Goal: Information Seeking & Learning: Check status

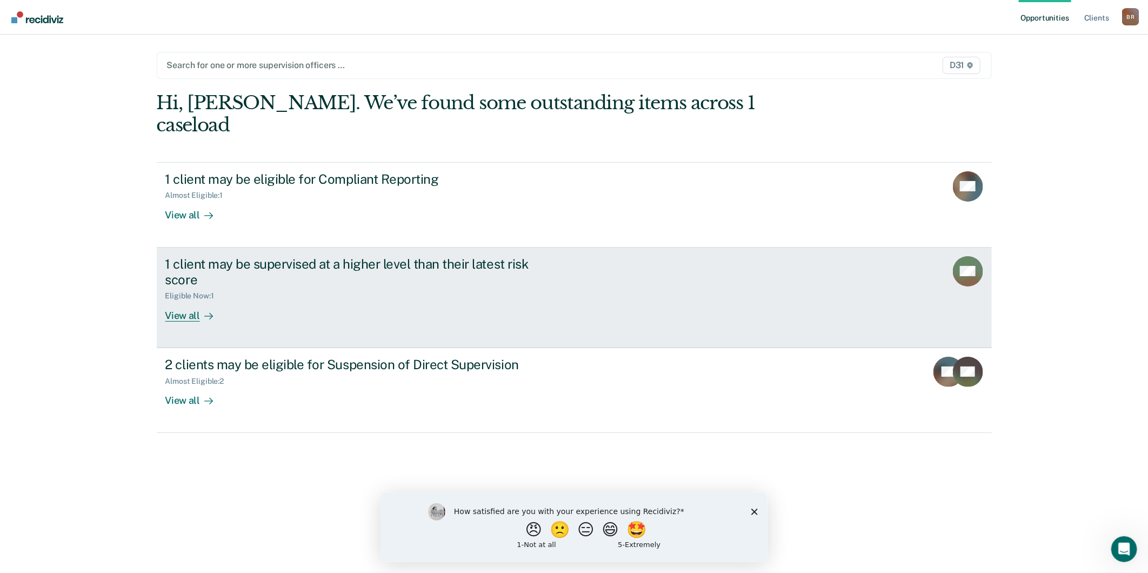
click at [192, 300] on div "View all" at bounding box center [195, 310] width 61 height 21
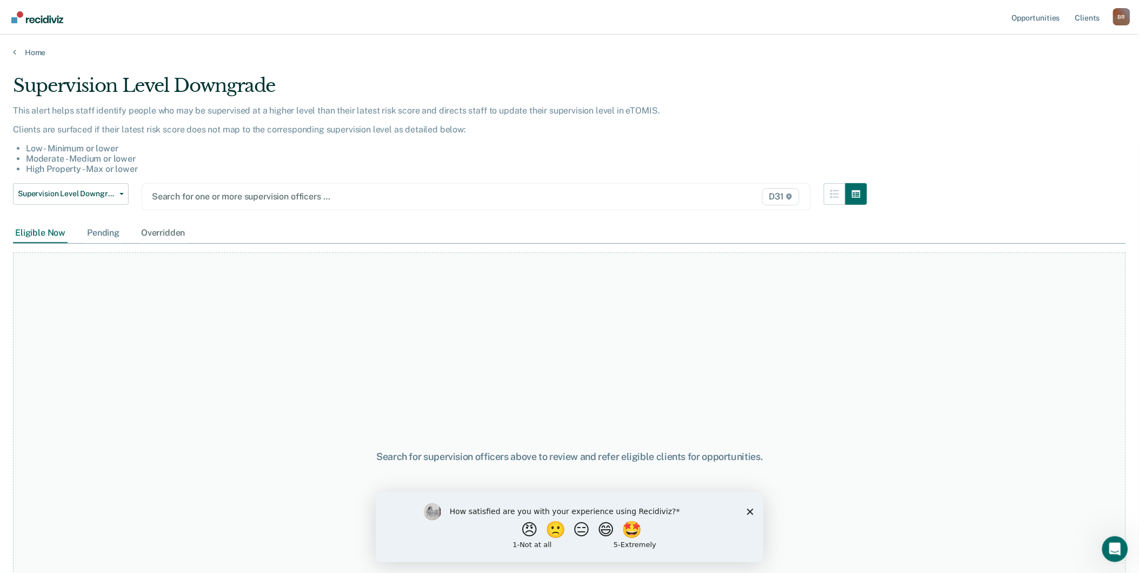
click at [106, 230] on div "Pending" at bounding box center [103, 233] width 37 height 20
click at [166, 230] on div "Overridden" at bounding box center [163, 233] width 48 height 20
click at [58, 232] on div "Eligible Now" at bounding box center [40, 233] width 55 height 20
click at [16, 46] on div "Home" at bounding box center [569, 46] width 1139 height 23
click at [17, 48] on link "Home" at bounding box center [569, 53] width 1113 height 10
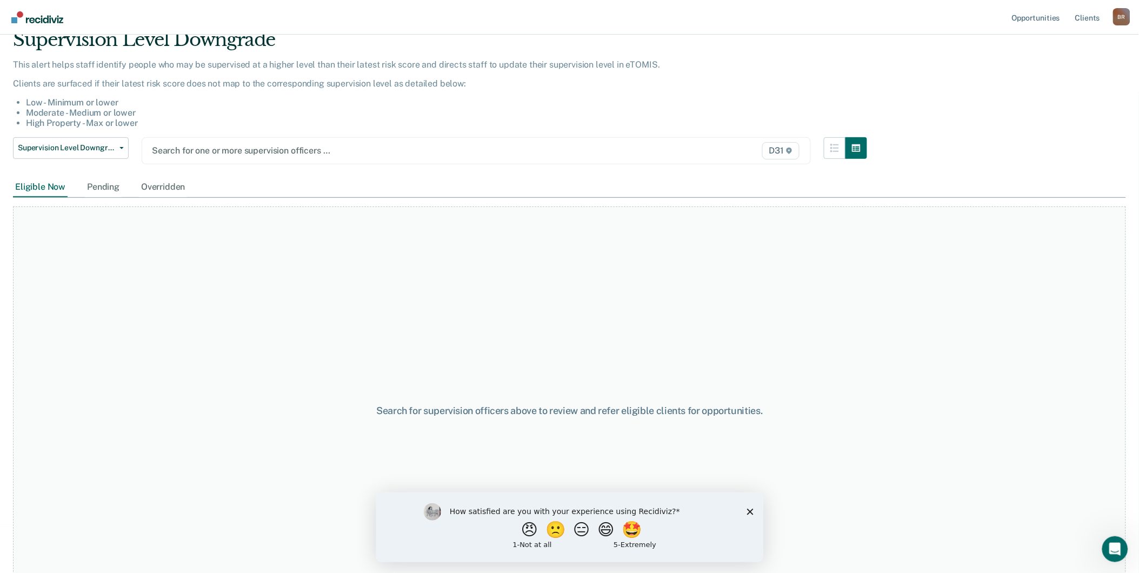
scroll to position [87, 0]
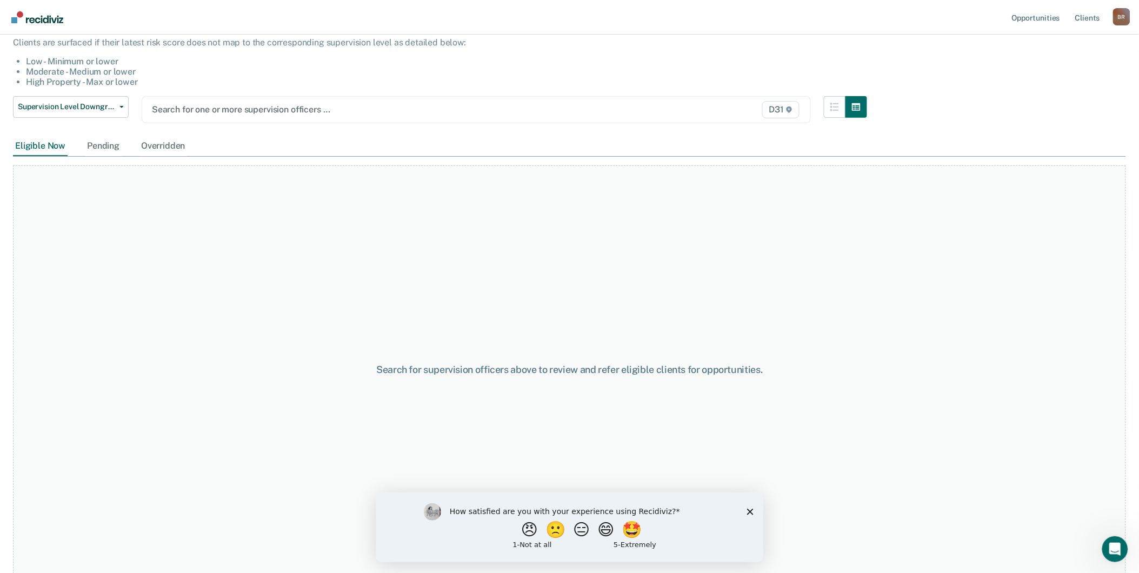
click at [746, 508] on icon "Close survey" at bounding box center [749, 511] width 6 height 6
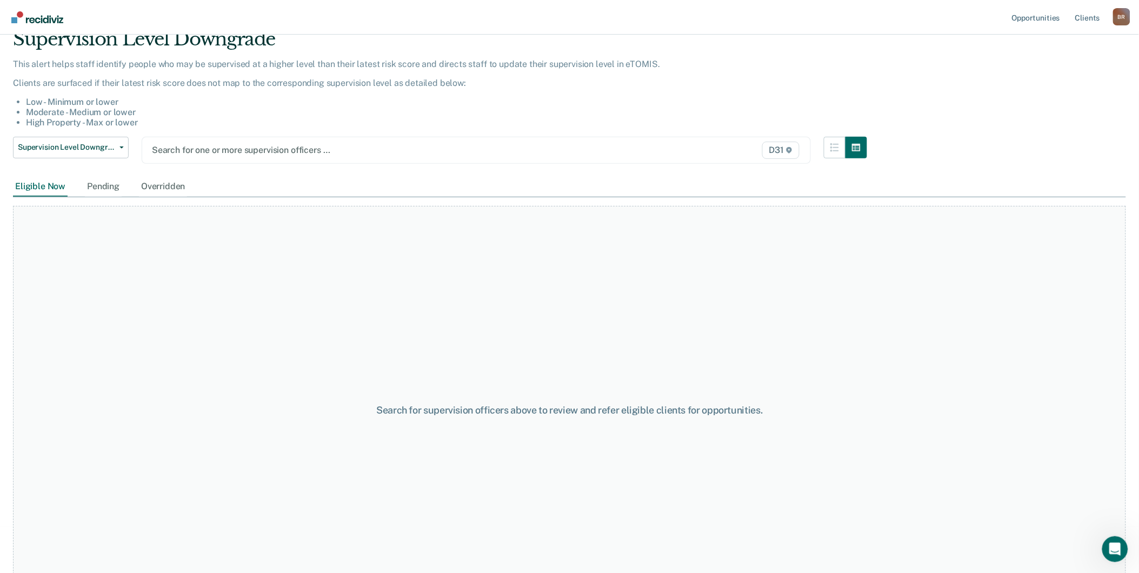
scroll to position [0, 0]
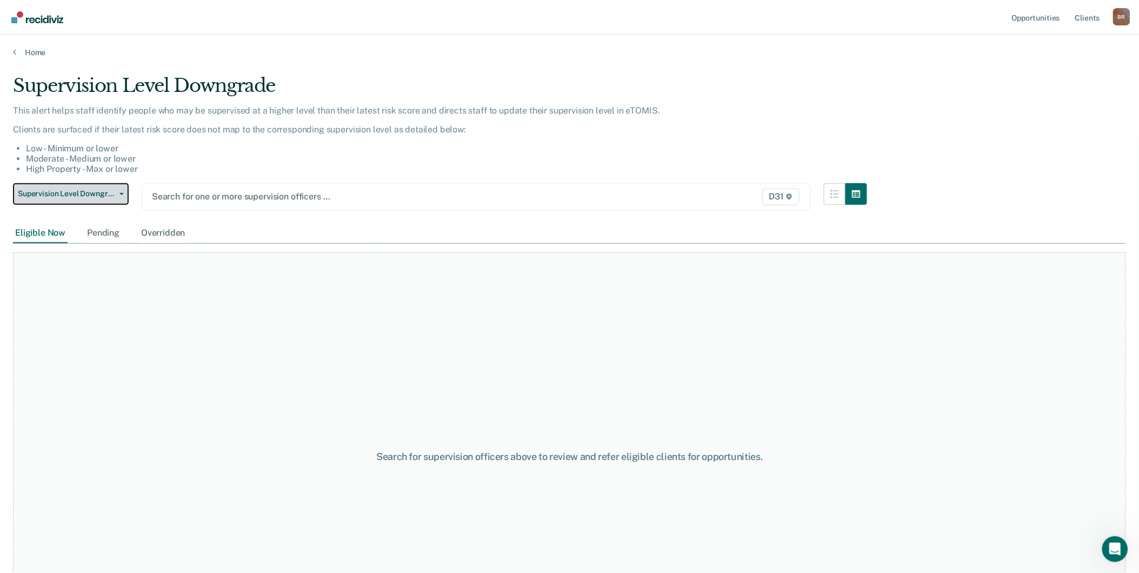
click at [122, 195] on button "Supervision Level Downgrade" at bounding box center [71, 194] width 116 height 22
click at [19, 56] on link "Home" at bounding box center [569, 53] width 1113 height 10
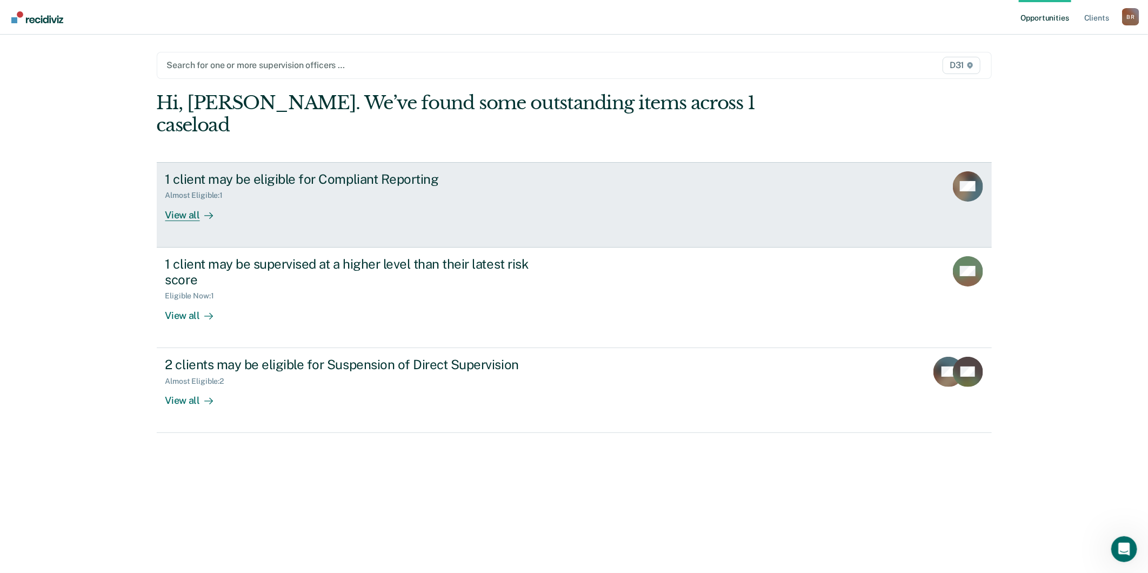
click at [211, 212] on icon at bounding box center [211, 215] width 3 height 6
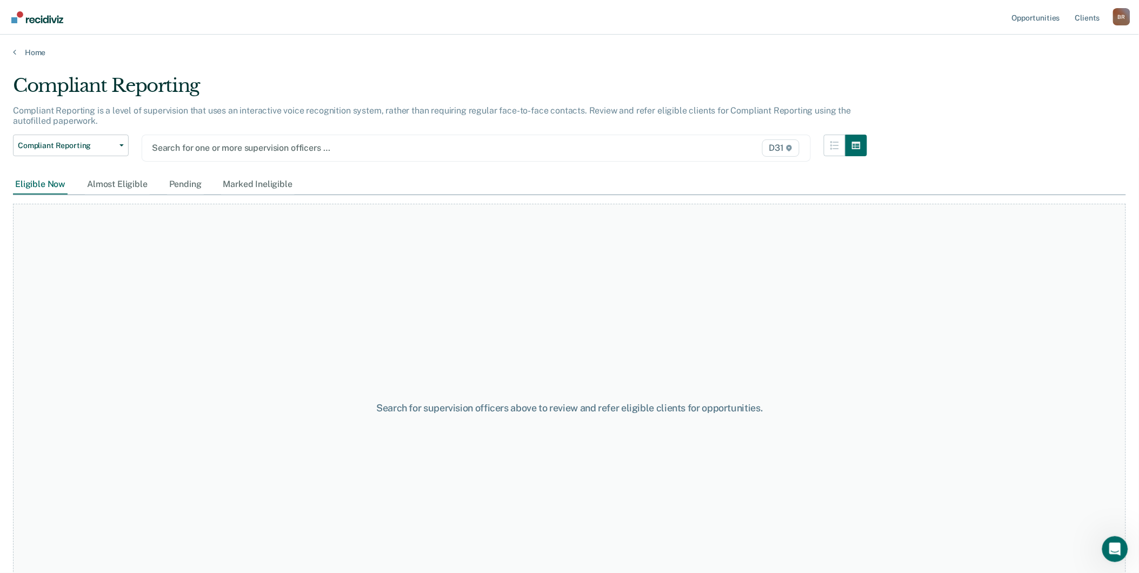
click at [661, 150] on div "D31" at bounding box center [703, 147] width 195 height 17
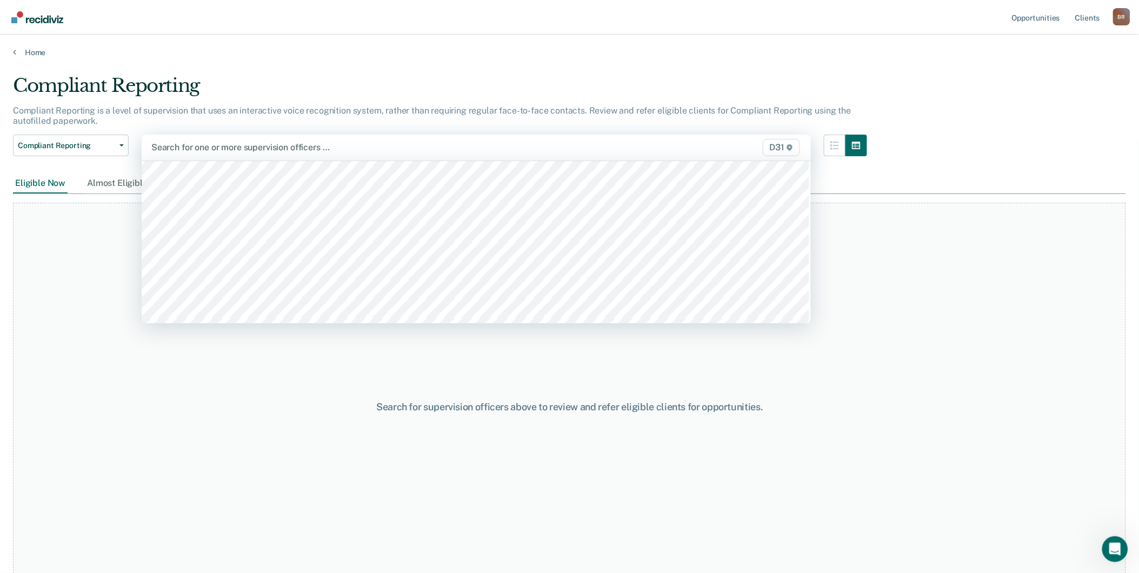
scroll to position [417, 0]
click at [115, 263] on div "Search for supervision officers above to review and refer eligible clients for …" at bounding box center [569, 407] width 1113 height 409
click at [793, 149] on icon at bounding box center [789, 147] width 6 height 6
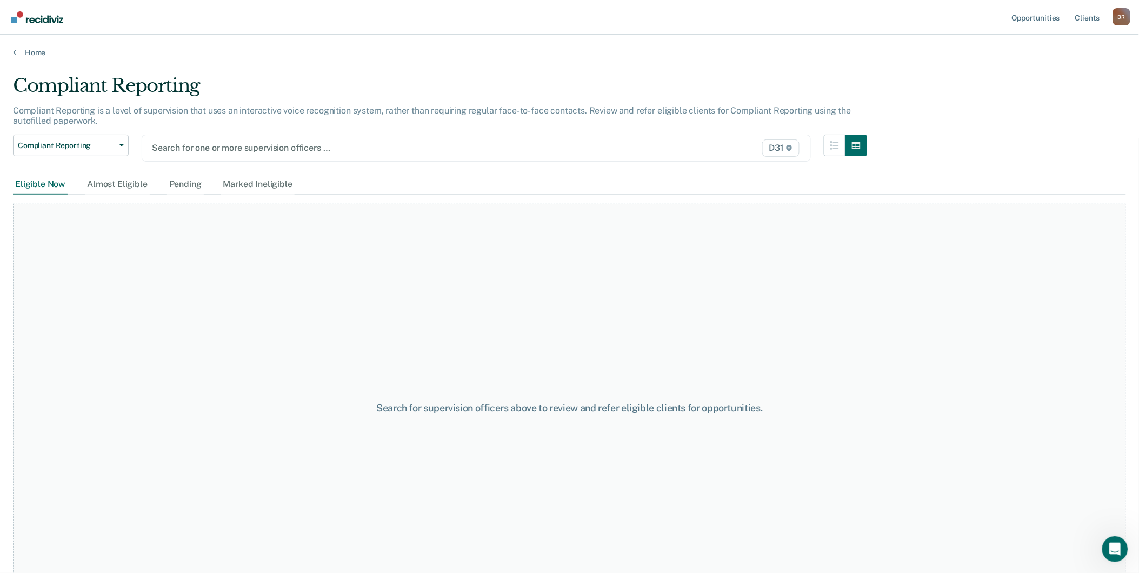
click at [792, 146] on icon at bounding box center [789, 148] width 6 height 6
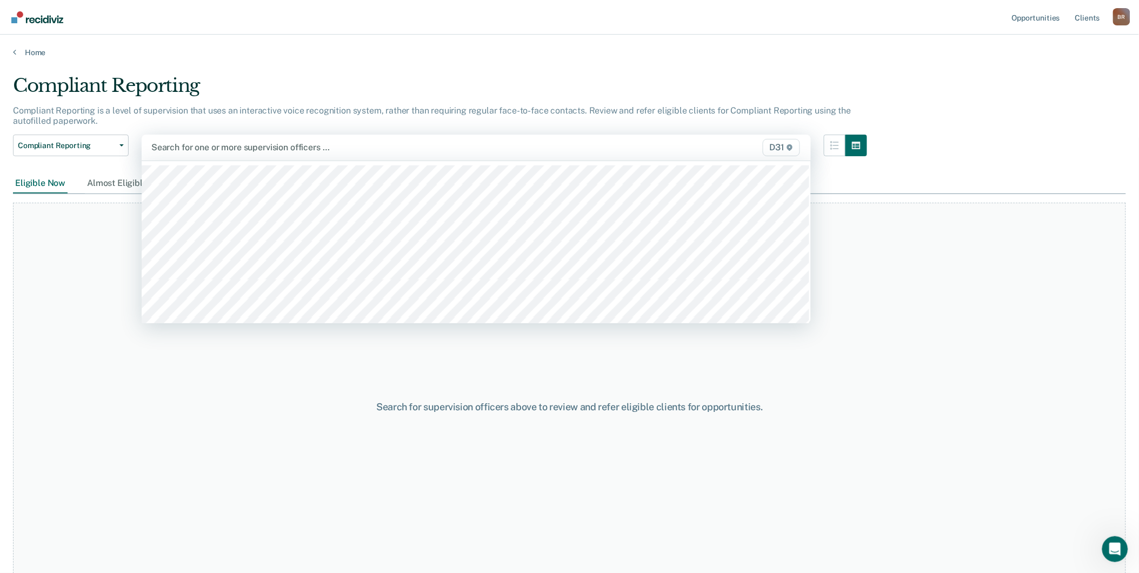
click at [788, 148] on span "D31" at bounding box center [781, 147] width 37 height 17
click at [786, 148] on span "D31" at bounding box center [781, 147] width 37 height 17
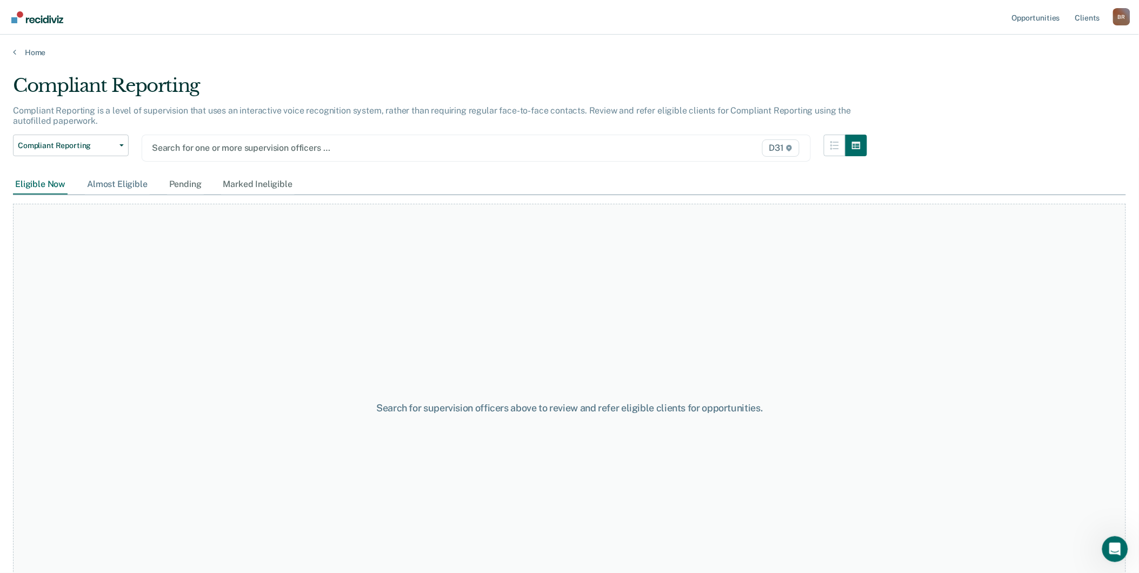
click at [112, 184] on div "Almost Eligible" at bounding box center [117, 185] width 65 height 20
click at [177, 180] on div "Pending" at bounding box center [185, 185] width 37 height 20
click at [242, 184] on div "Marked Ineligible" at bounding box center [257, 185] width 73 height 20
click at [185, 187] on div "Pending" at bounding box center [185, 185] width 37 height 20
drag, startPoint x: 132, startPoint y: 183, endPoint x: 139, endPoint y: 179, distance: 7.7
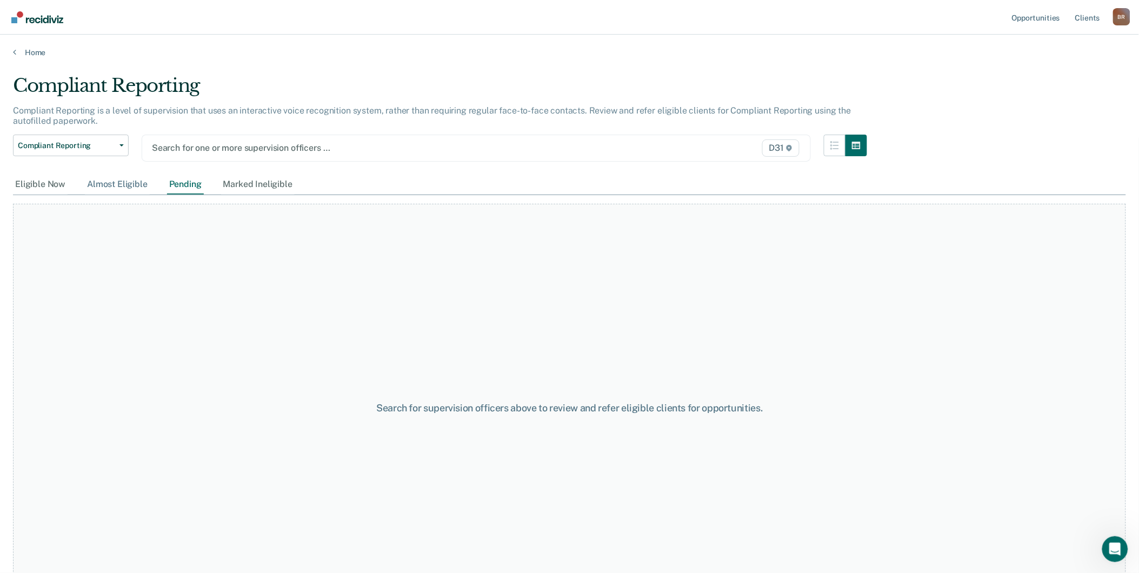
click at [131, 183] on div "Almost Eligible" at bounding box center [117, 185] width 65 height 20
click at [15, 49] on icon at bounding box center [14, 52] width 3 height 9
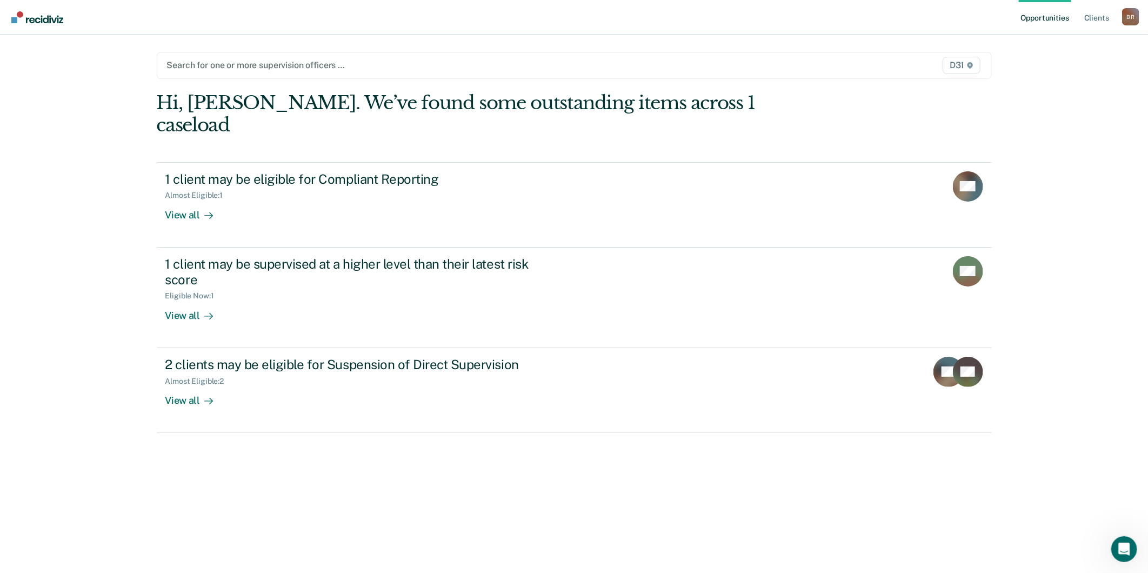
click at [933, 65] on div "D31" at bounding box center [859, 65] width 245 height 17
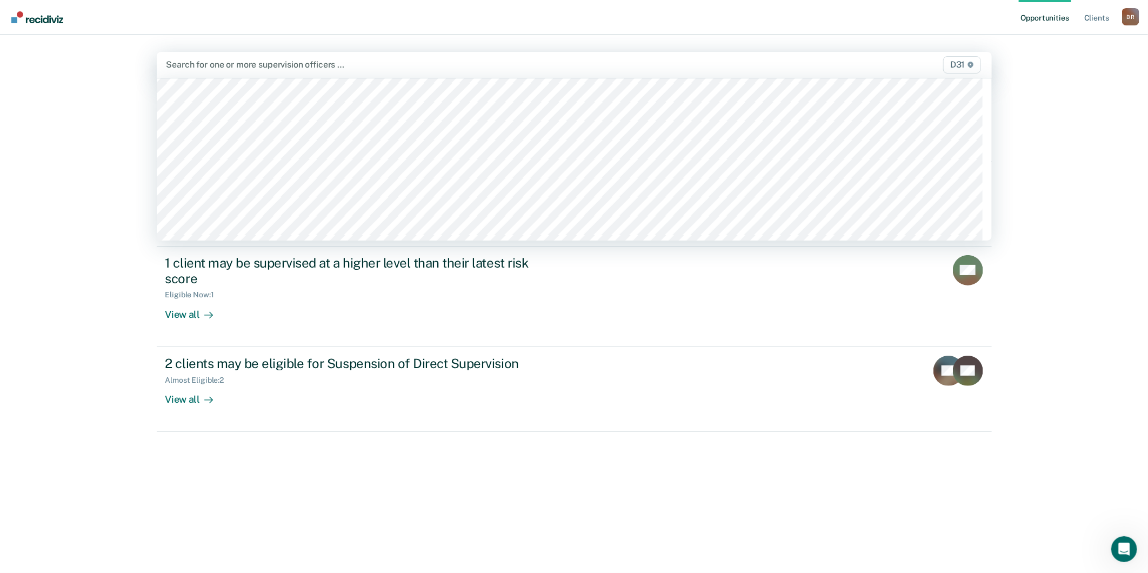
scroll to position [417, 0]
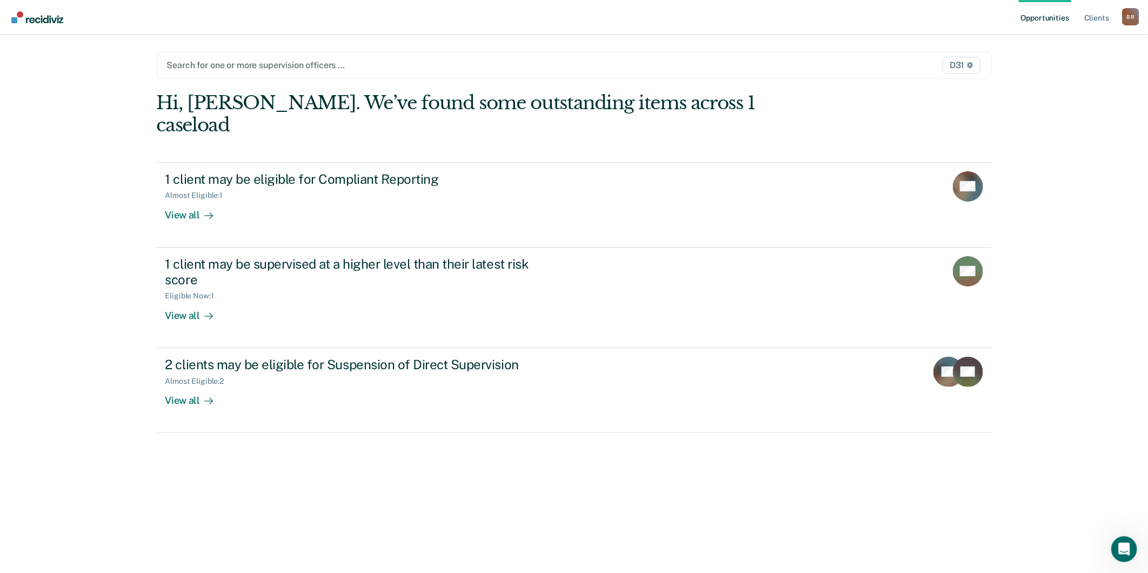
click at [958, 63] on span "D31" at bounding box center [960, 65] width 37 height 17
click at [1105, 17] on link "Client s" at bounding box center [1096, 17] width 29 height 35
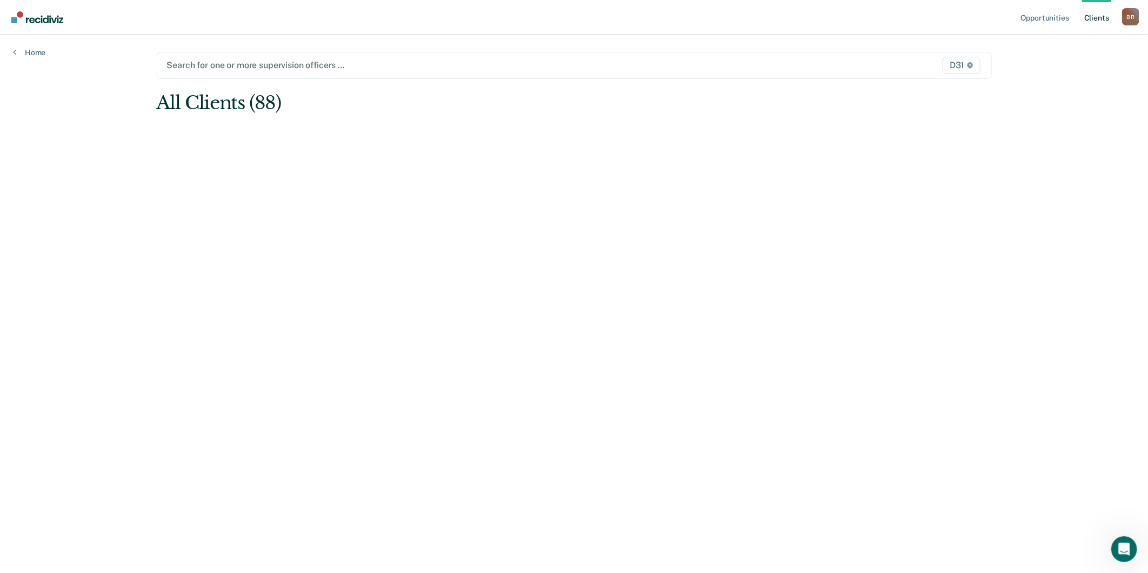
click at [1106, 16] on link "Client s" at bounding box center [1096, 17] width 29 height 35
click at [1128, 13] on div "B R" at bounding box center [1130, 16] width 17 height 17
click at [1064, 43] on link "Profile" at bounding box center [1087, 43] width 87 height 9
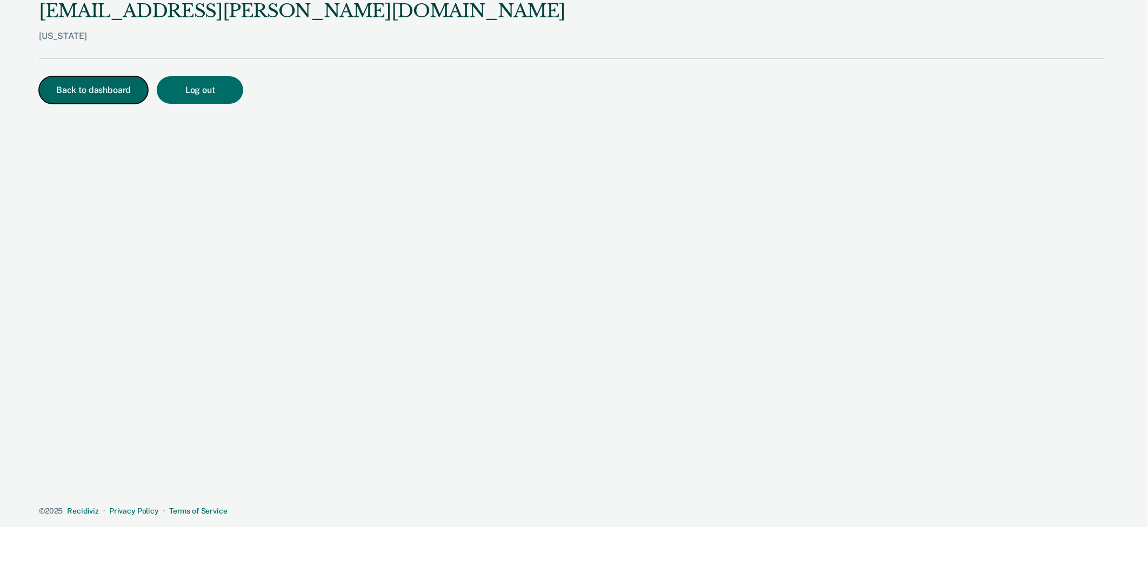
click at [105, 87] on button "Back to dashboard" at bounding box center [93, 90] width 109 height 28
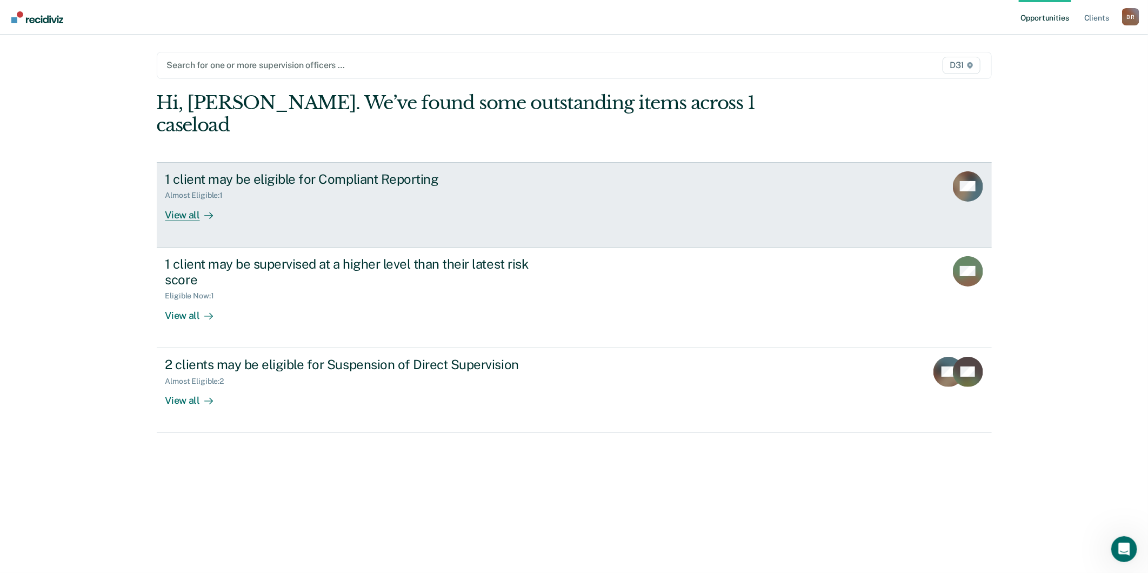
click at [195, 200] on div "View all" at bounding box center [195, 210] width 61 height 21
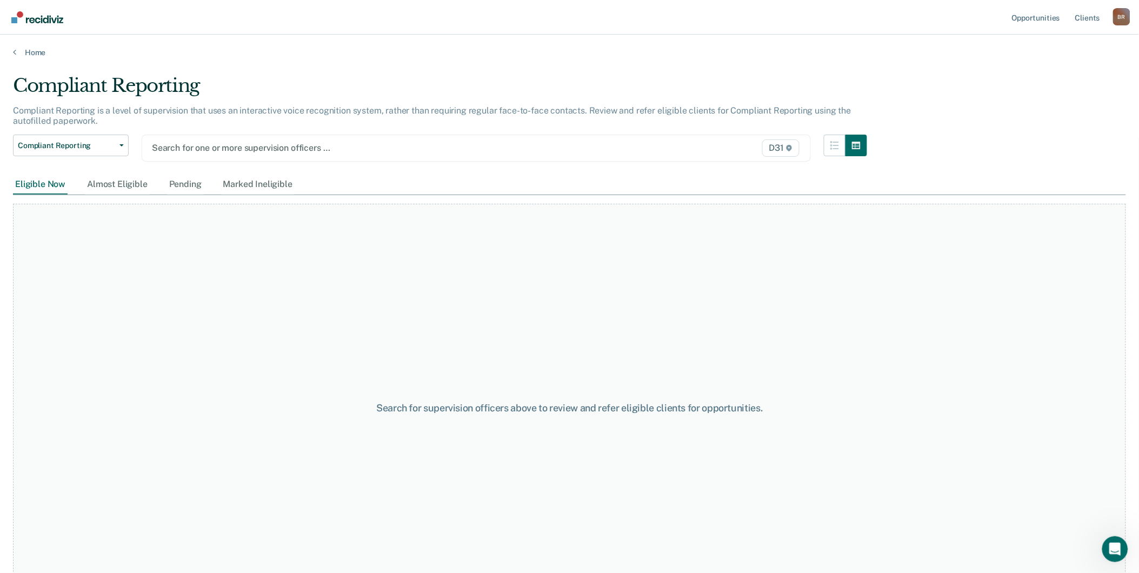
click at [570, 148] on div at bounding box center [378, 148] width 453 height 12
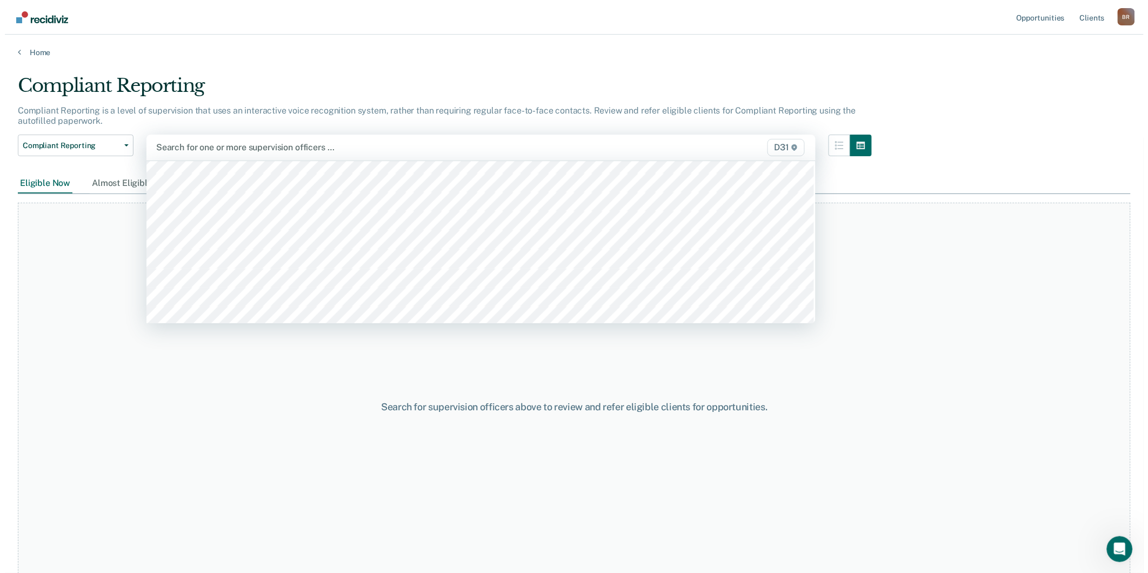
scroll to position [417, 0]
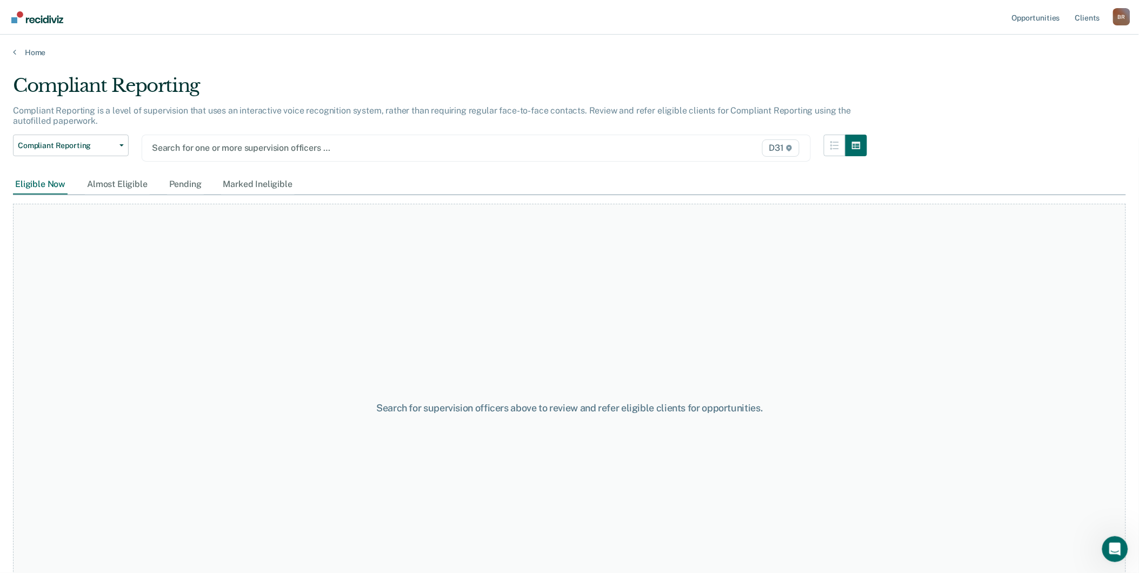
click at [776, 149] on span "D31" at bounding box center [780, 147] width 37 height 17
click at [792, 148] on icon at bounding box center [789, 148] width 6 height 6
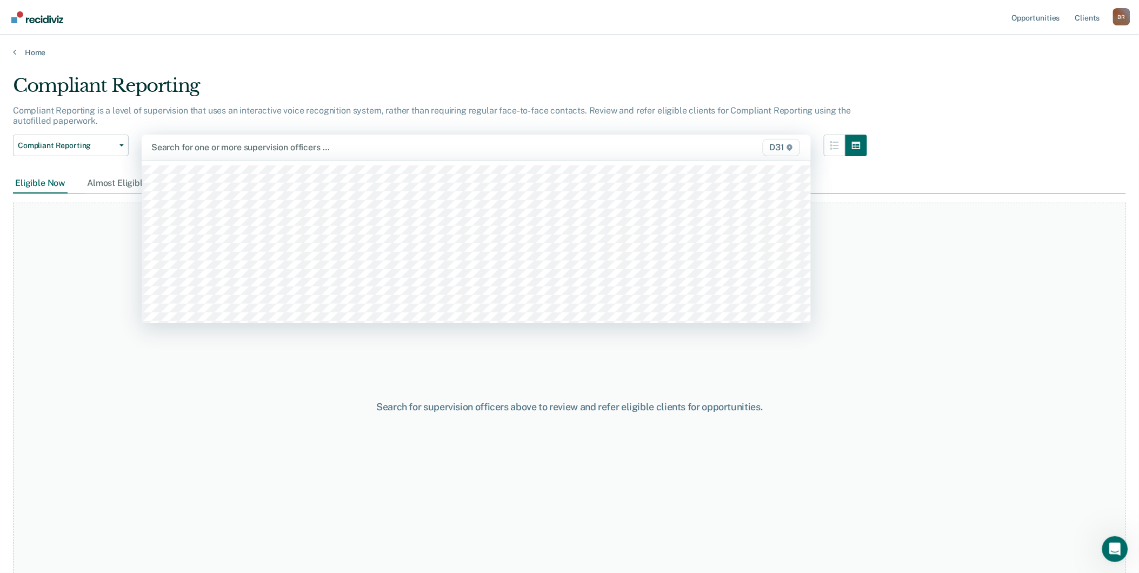
click at [789, 148] on span "D31" at bounding box center [781, 147] width 37 height 17
click at [781, 143] on span "D31" at bounding box center [781, 147] width 37 height 17
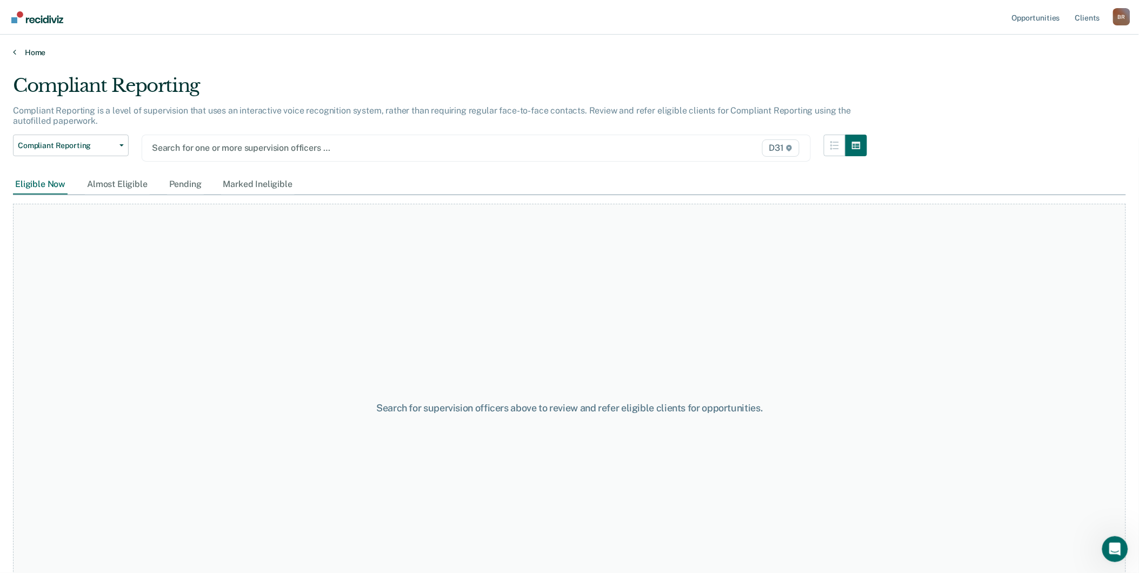
click at [34, 51] on link "Home" at bounding box center [569, 53] width 1113 height 10
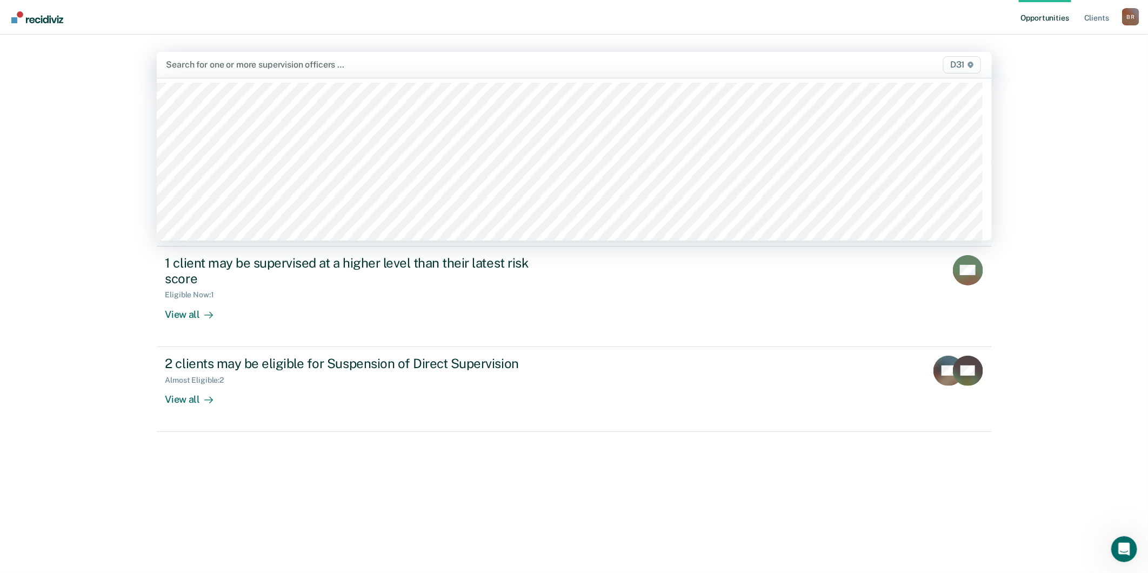
drag, startPoint x: 963, startPoint y: 66, endPoint x: 954, endPoint y: 66, distance: 9.2
click at [964, 67] on span "D31" at bounding box center [961, 64] width 37 height 17
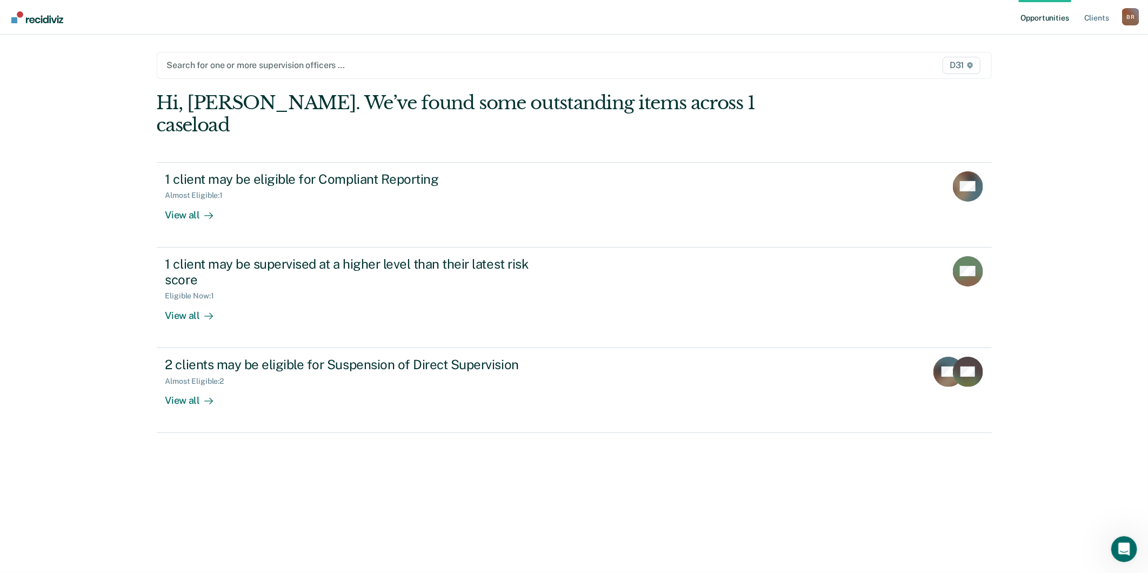
click at [970, 64] on icon at bounding box center [970, 65] width 6 height 6
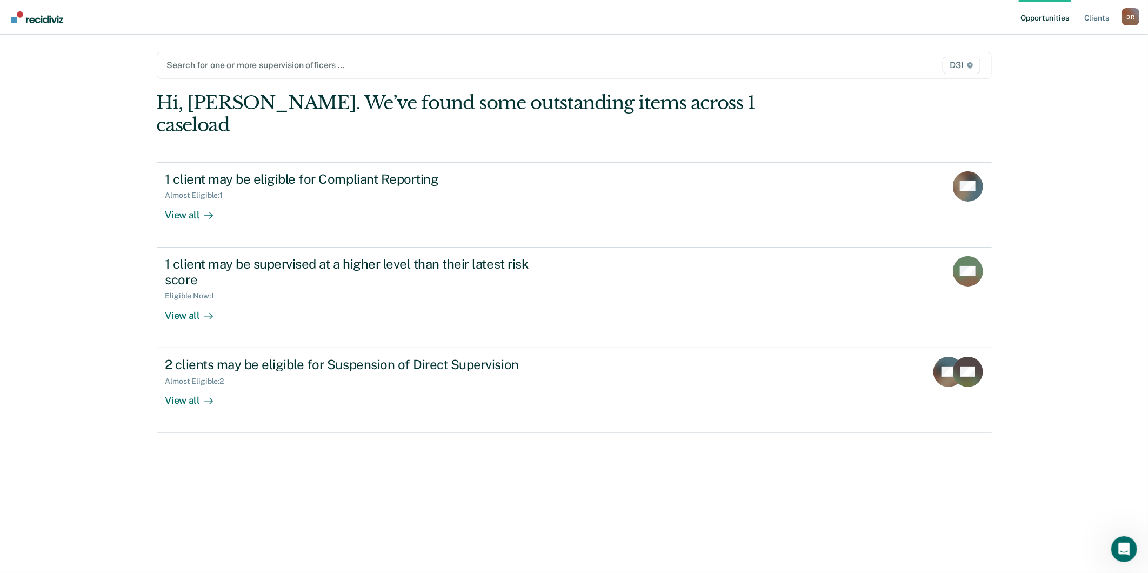
click at [965, 63] on span "D31" at bounding box center [960, 65] width 37 height 17
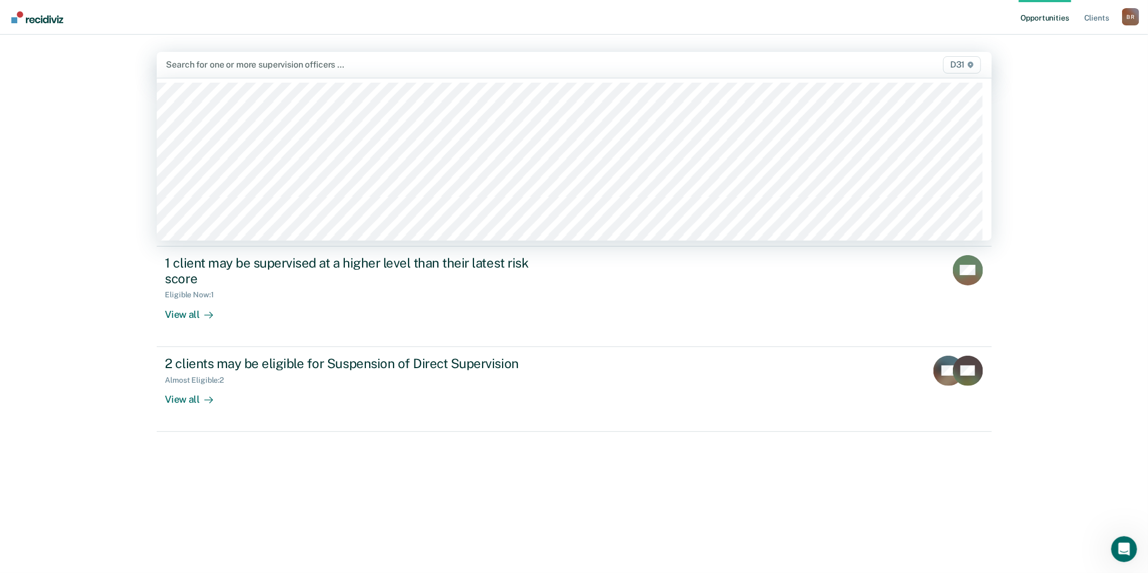
click at [962, 65] on span "D31" at bounding box center [961, 64] width 37 height 17
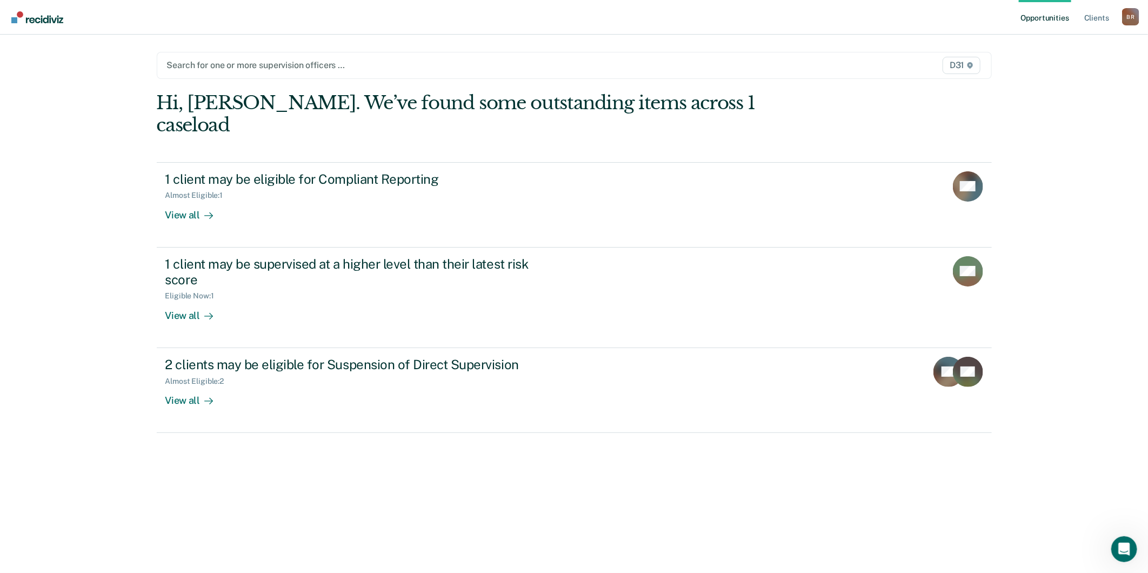
click at [960, 66] on span "D31" at bounding box center [960, 65] width 37 height 17
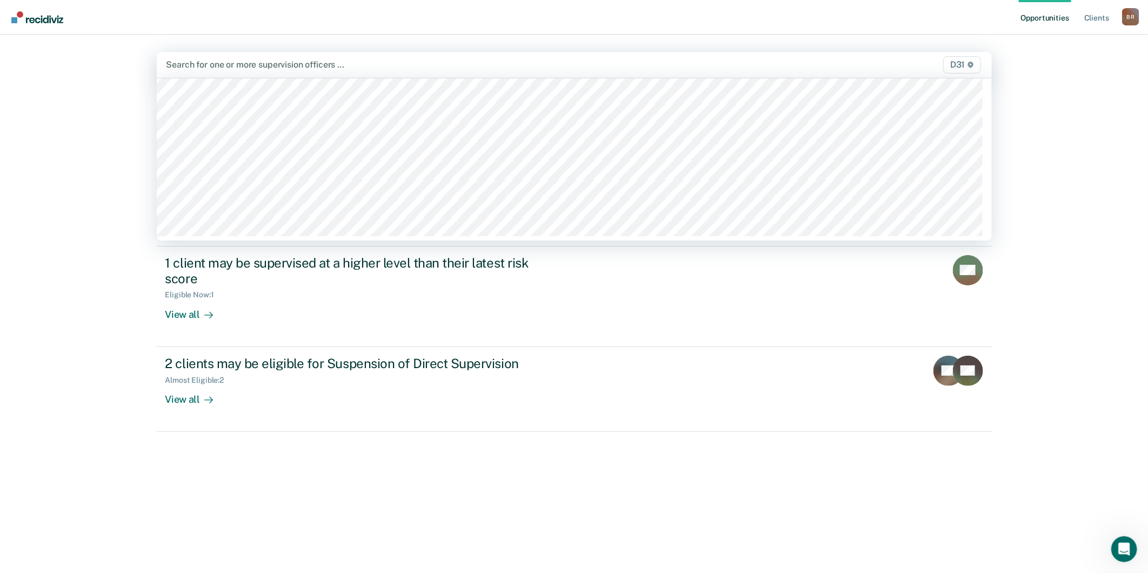
scroll to position [417, 0]
click at [969, 65] on icon at bounding box center [970, 65] width 6 height 6
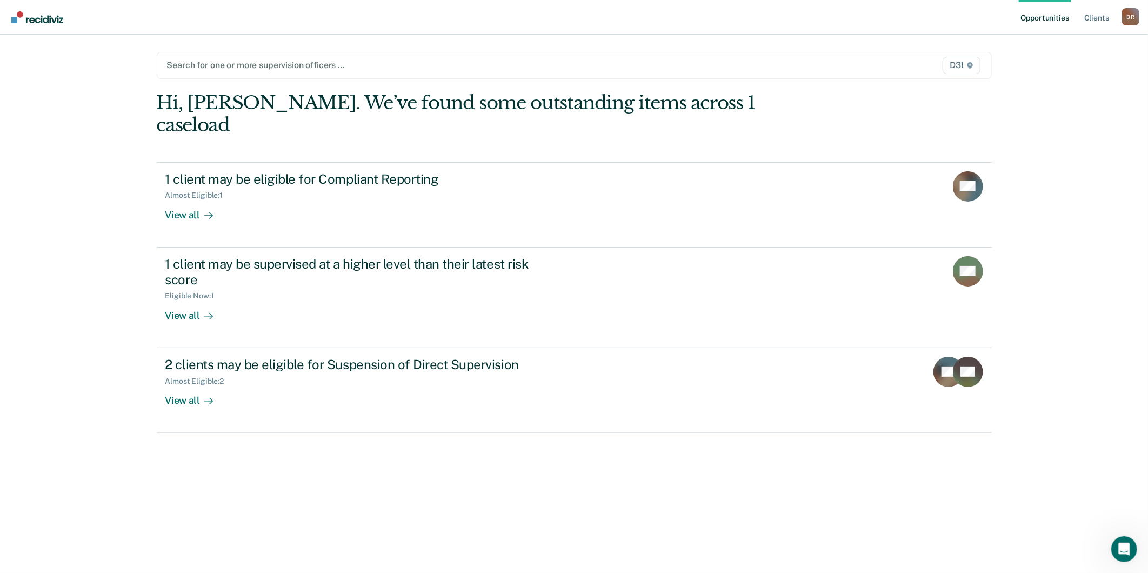
click at [959, 65] on span "D31" at bounding box center [960, 65] width 37 height 17
click at [1089, 18] on link "Client s" at bounding box center [1096, 17] width 29 height 35
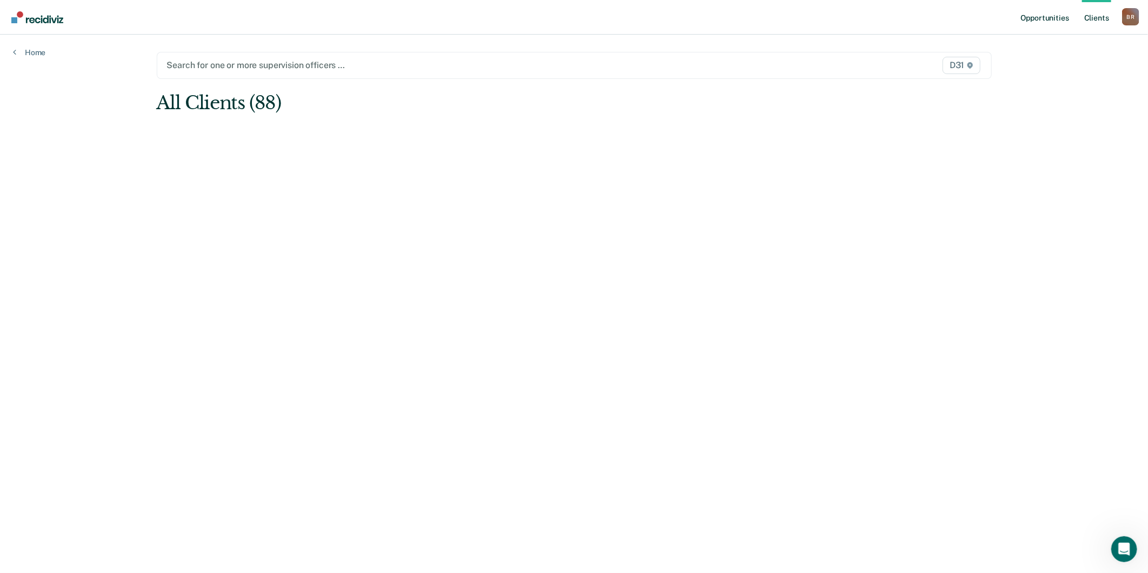
click at [1038, 18] on link "Opportunities" at bounding box center [1045, 17] width 52 height 35
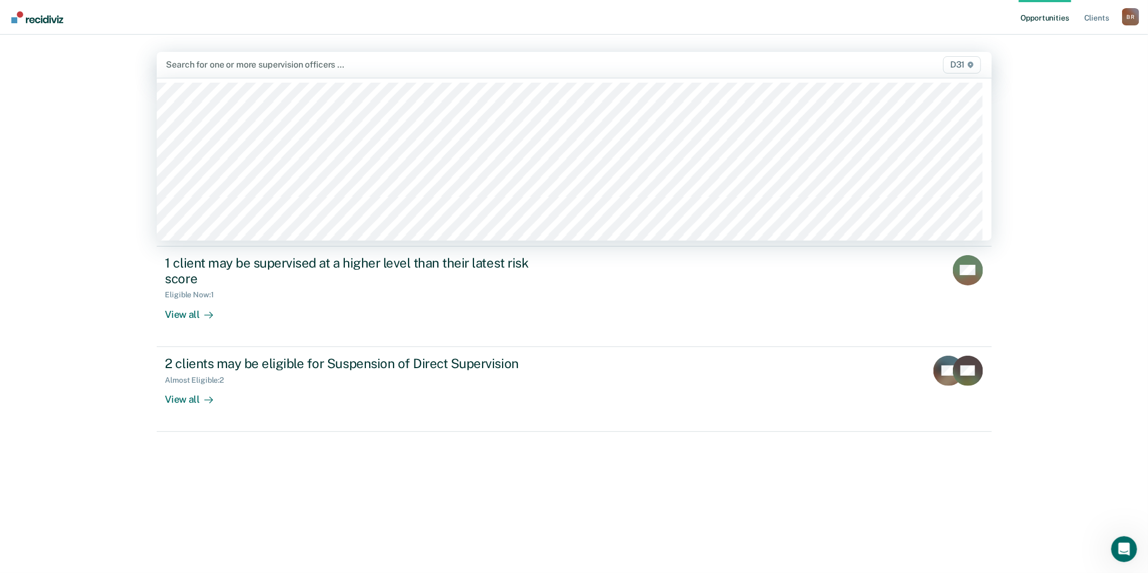
click at [964, 68] on span "D31" at bounding box center [961, 64] width 37 height 17
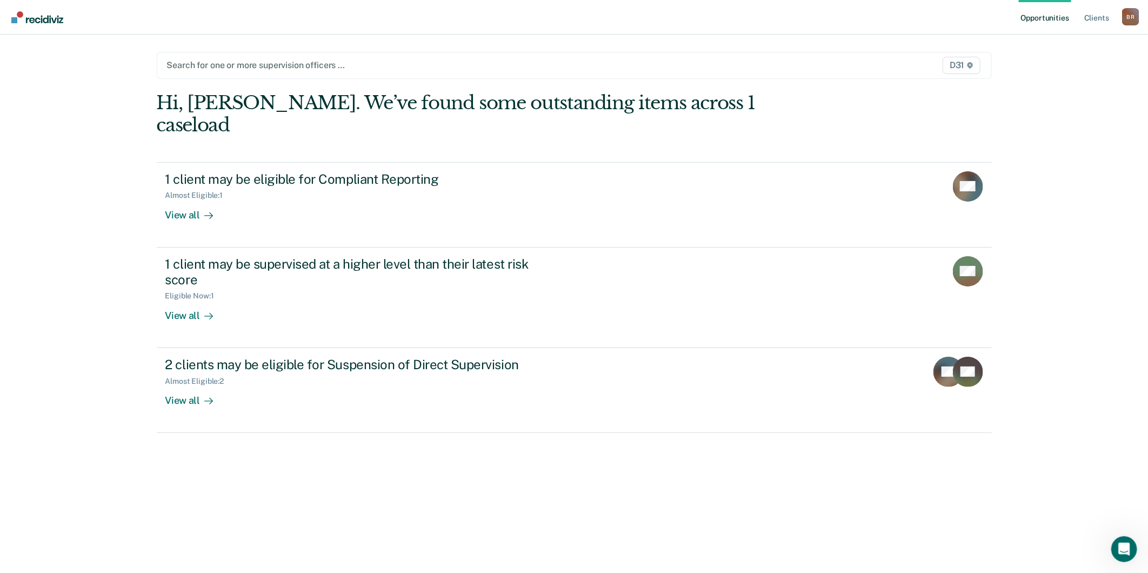
click at [970, 65] on icon at bounding box center [970, 65] width 6 height 6
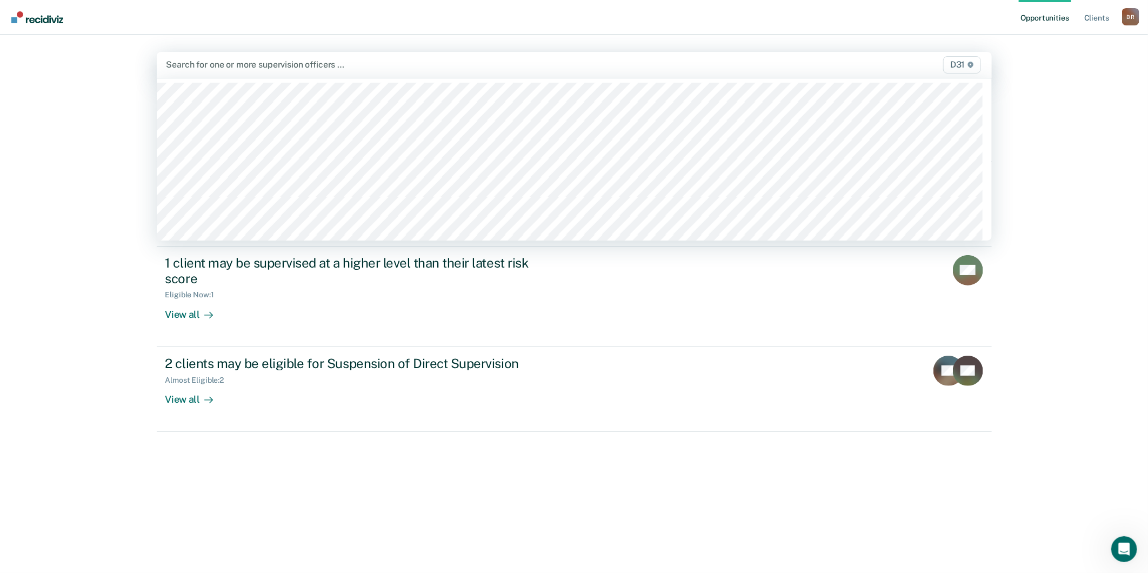
click at [968, 65] on icon at bounding box center [969, 65] width 5 height 6
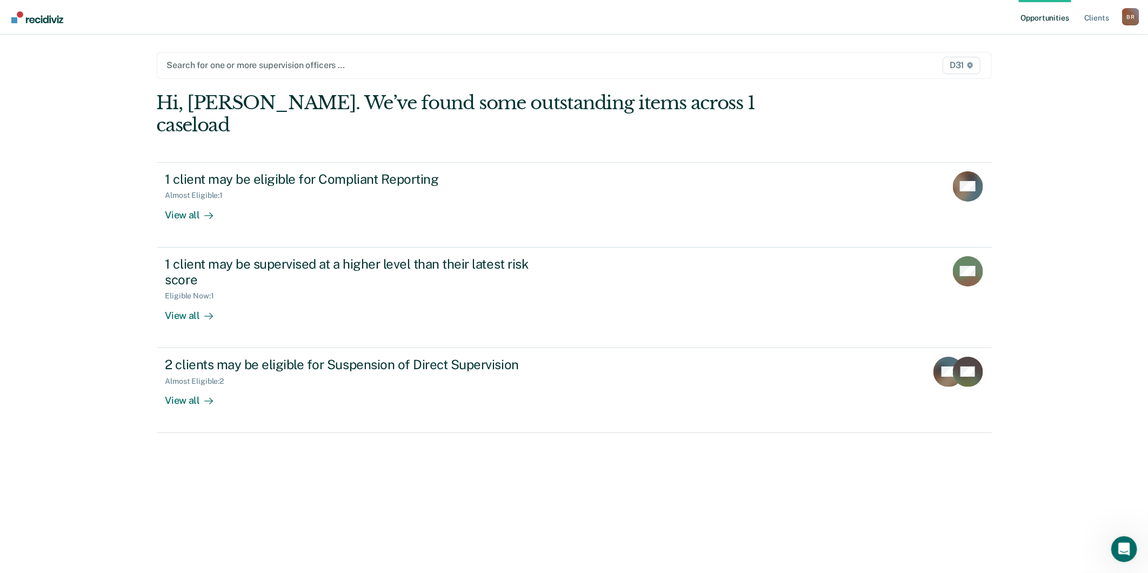
drag, startPoint x: 968, startPoint y: 65, endPoint x: 906, endPoint y: 42, distance: 66.3
click at [906, 42] on main "Search for one or more supervision officers … D31 Hi, Ben. We’ve found some out…" at bounding box center [574, 291] width 861 height 512
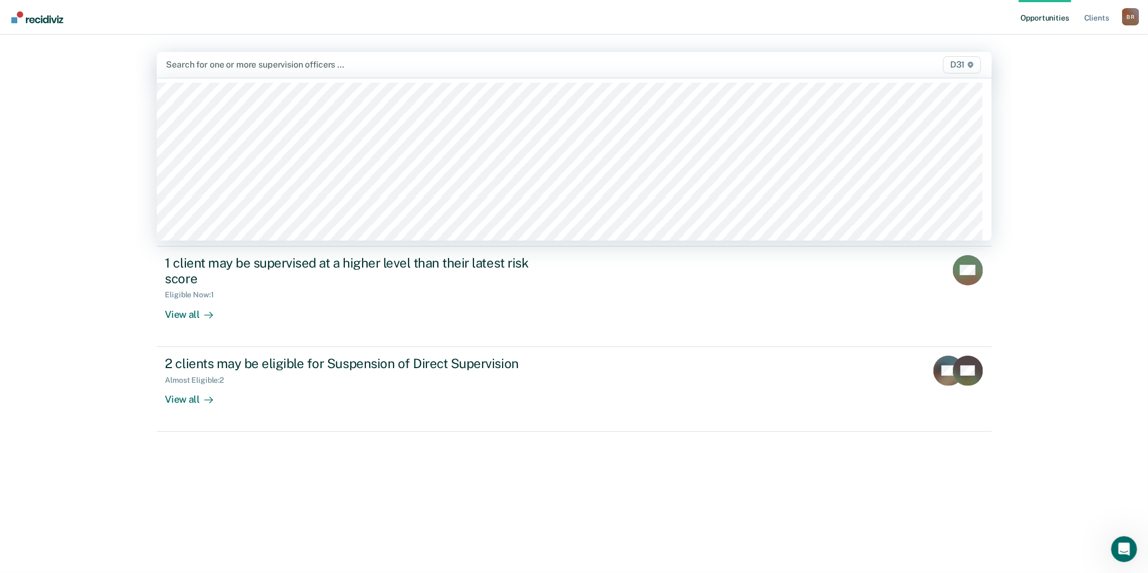
click at [946, 65] on span "D31" at bounding box center [961, 64] width 37 height 17
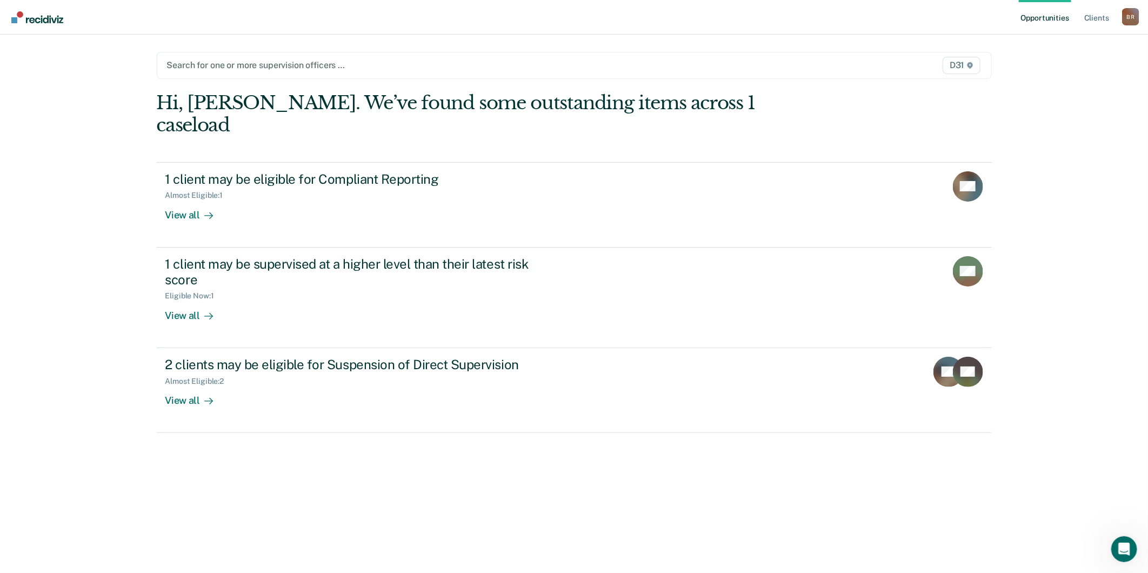
click at [954, 63] on span "D31" at bounding box center [960, 65] width 37 height 17
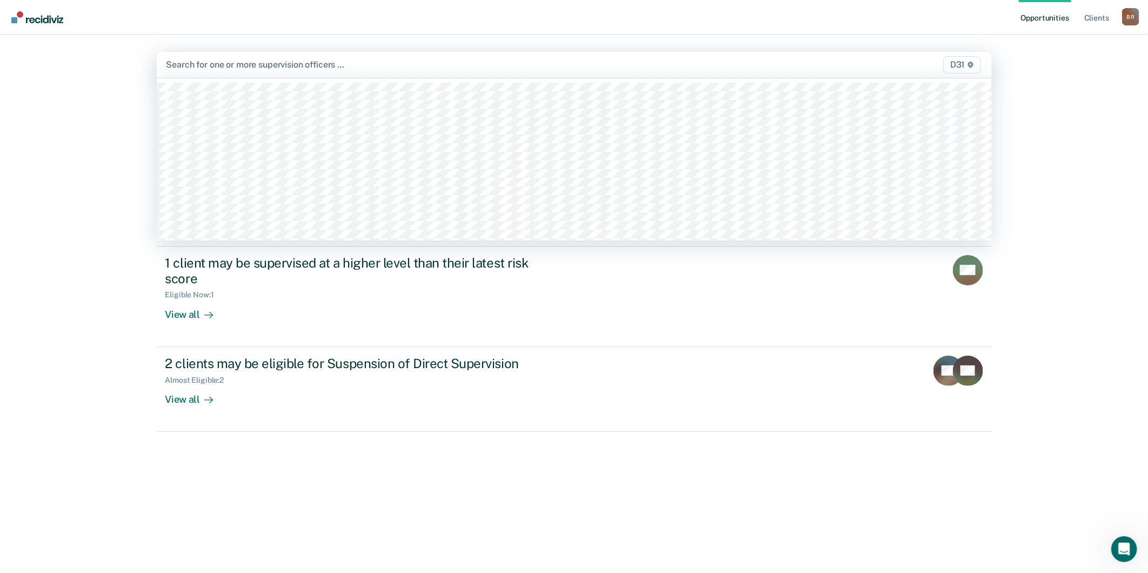
drag, startPoint x: 963, startPoint y: 63, endPoint x: 969, endPoint y: 64, distance: 6.0
click at [964, 63] on span "D31" at bounding box center [961, 64] width 37 height 17
click at [970, 65] on icon at bounding box center [970, 65] width 6 height 6
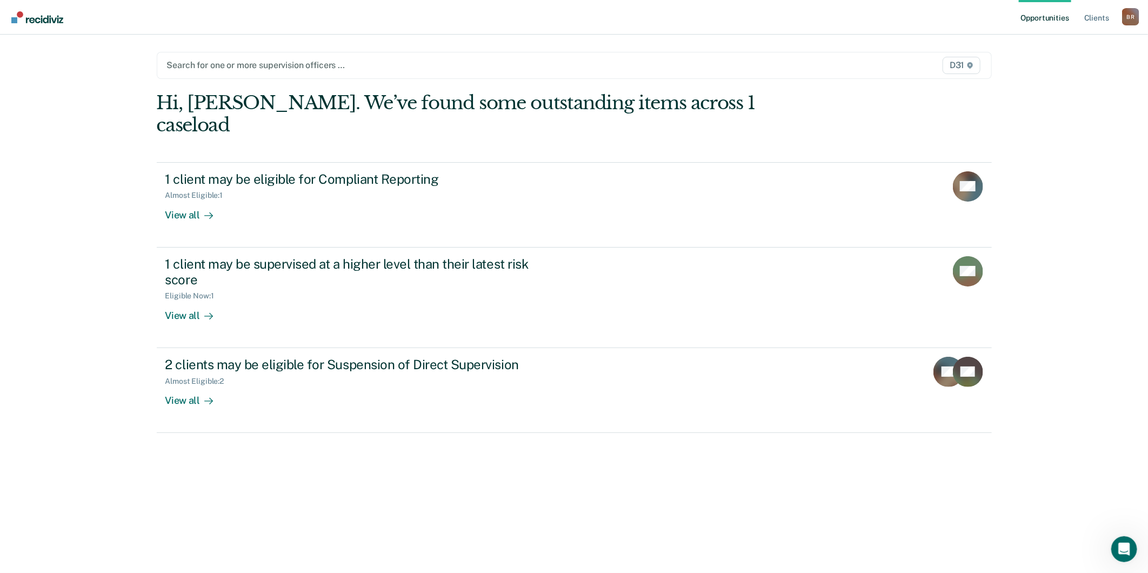
click at [970, 65] on icon at bounding box center [970, 65] width 6 height 6
click at [969, 65] on icon at bounding box center [970, 65] width 6 height 6
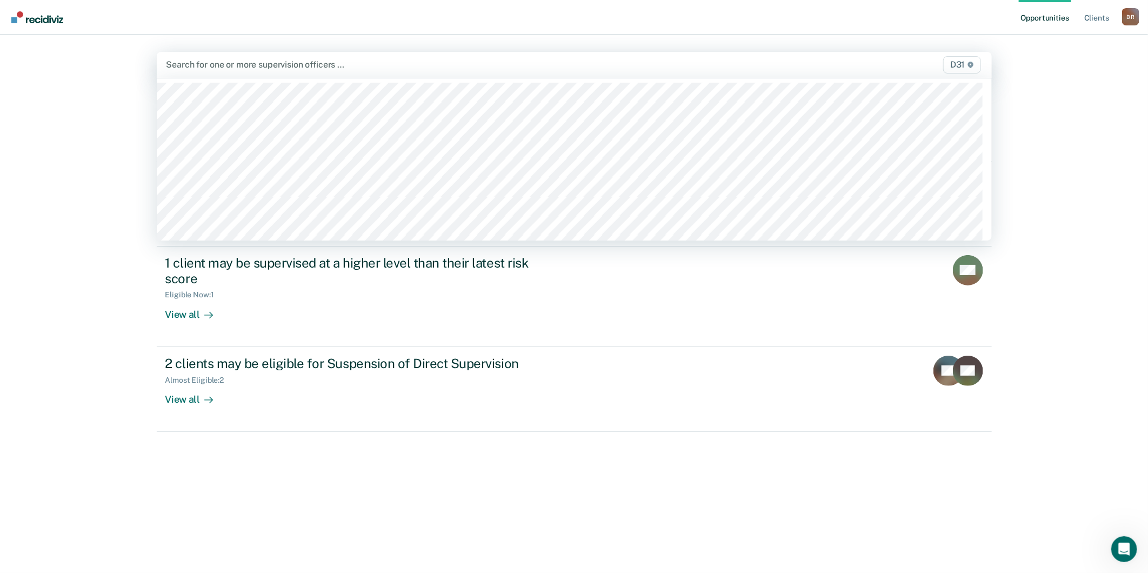
drag, startPoint x: 941, startPoint y: 63, endPoint x: 950, endPoint y: 65, distance: 9.4
click at [940, 63] on div "D31" at bounding box center [860, 64] width 245 height 17
click at [950, 65] on span "D31" at bounding box center [961, 64] width 37 height 17
click at [957, 63] on span "D31" at bounding box center [961, 64] width 37 height 17
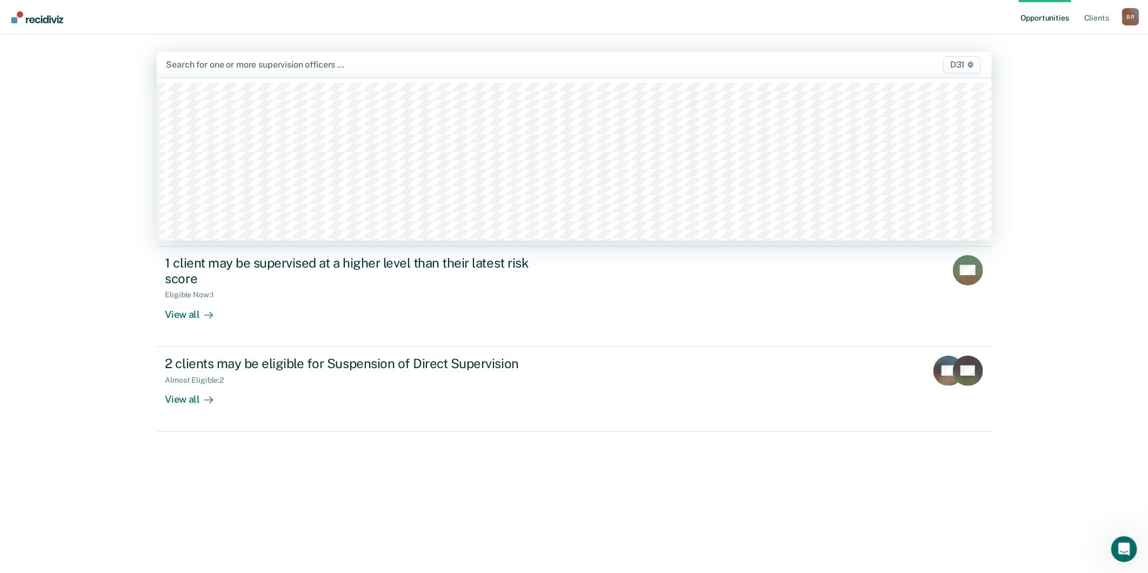
click at [968, 66] on icon at bounding box center [969, 65] width 5 height 6
click at [954, 67] on span "D31" at bounding box center [961, 64] width 37 height 17
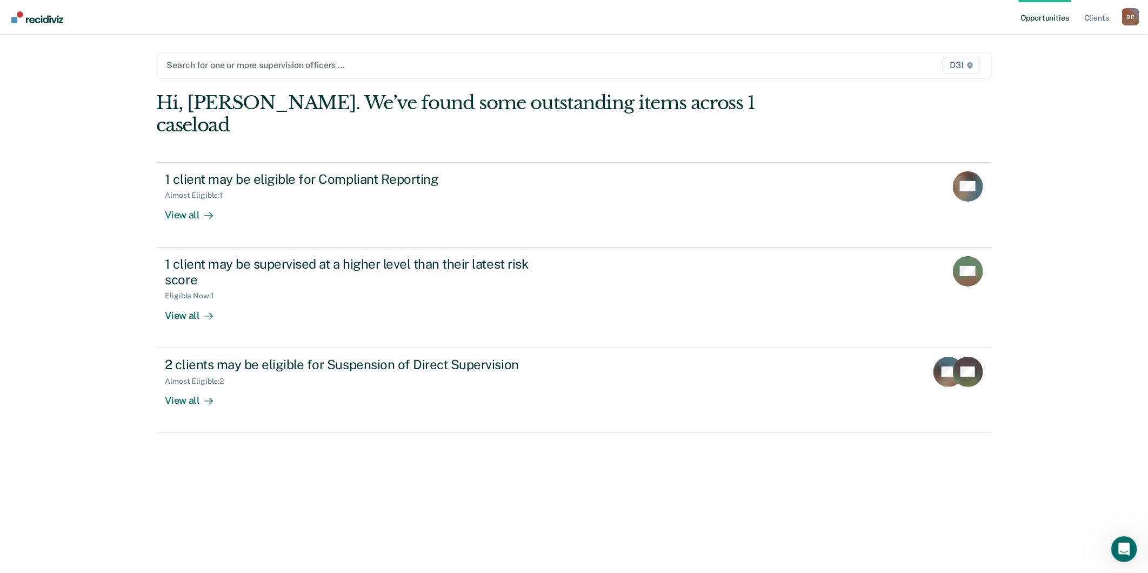
click at [955, 65] on span "D31" at bounding box center [960, 65] width 37 height 17
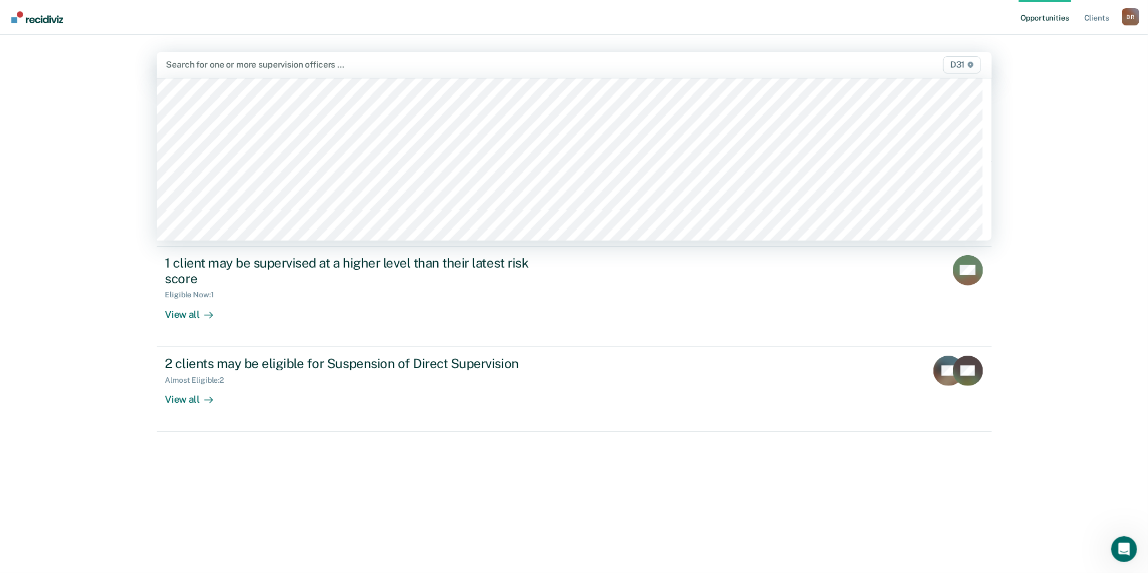
scroll to position [0, 0]
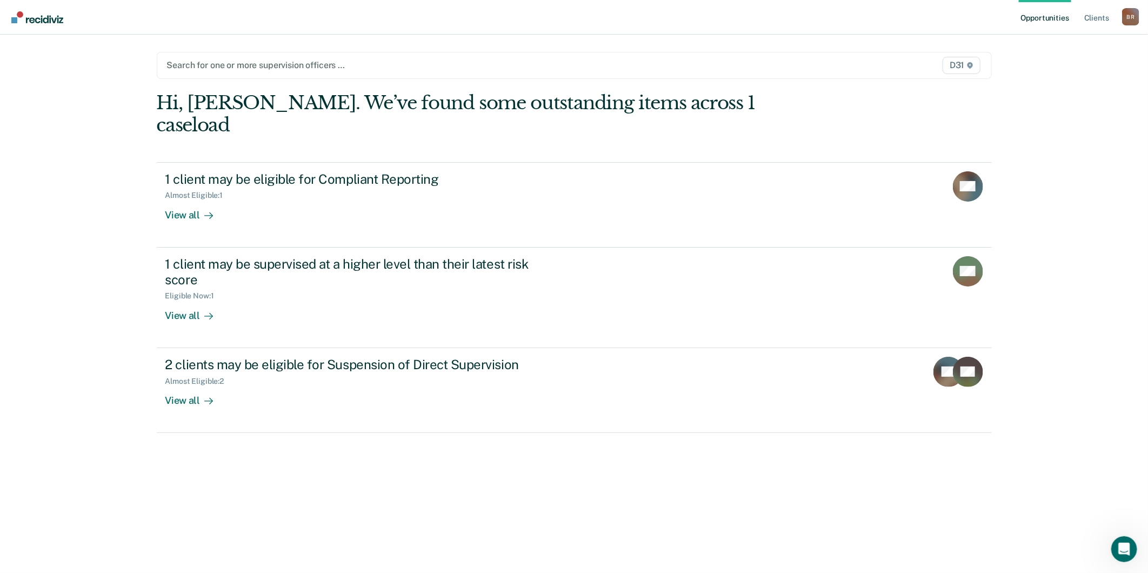
click at [441, 38] on main "Search for one or more supervision officers … D31 Hi, Ben. We’ve found some out…" at bounding box center [574, 291] width 861 height 512
click at [1126, 17] on div "B R" at bounding box center [1130, 16] width 17 height 17
click at [1065, 68] on link "Log Out" at bounding box center [1087, 70] width 87 height 9
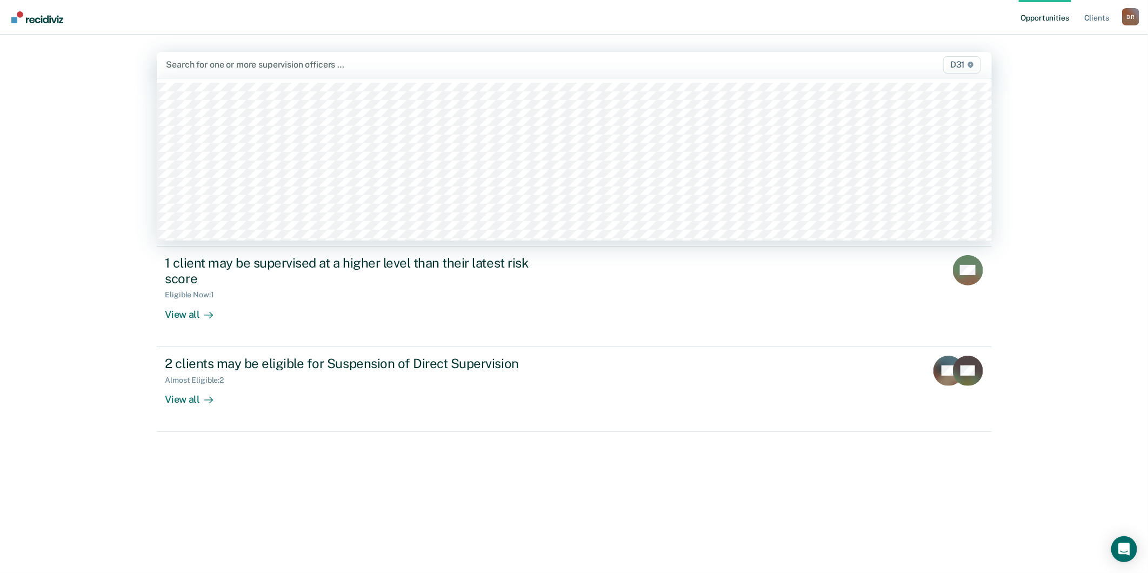
click at [576, 66] on div at bounding box center [451, 64] width 570 height 12
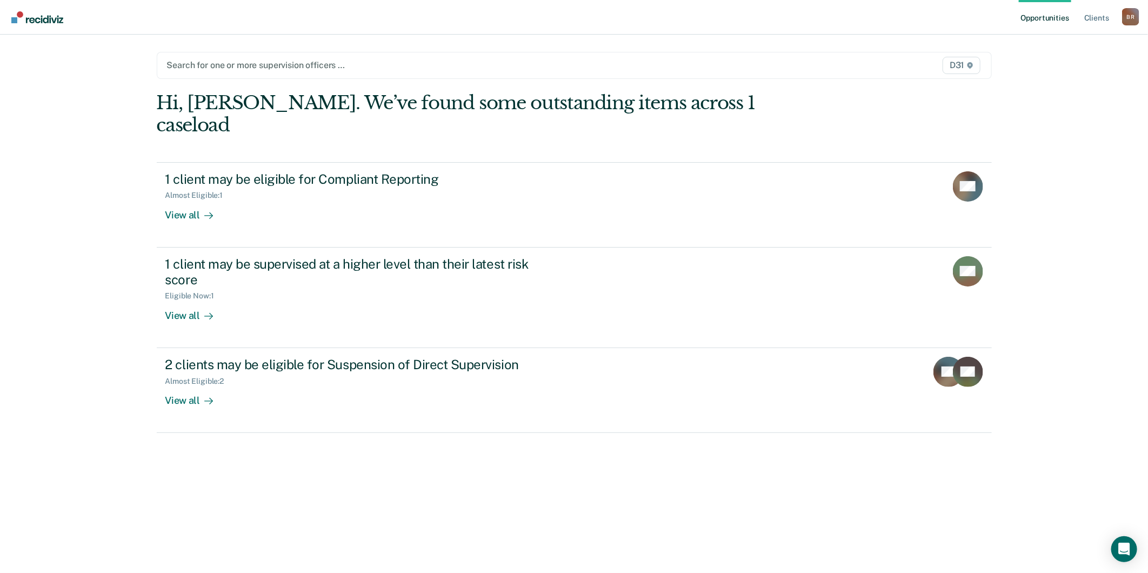
click at [768, 69] on div "D31" at bounding box center [859, 65] width 245 height 17
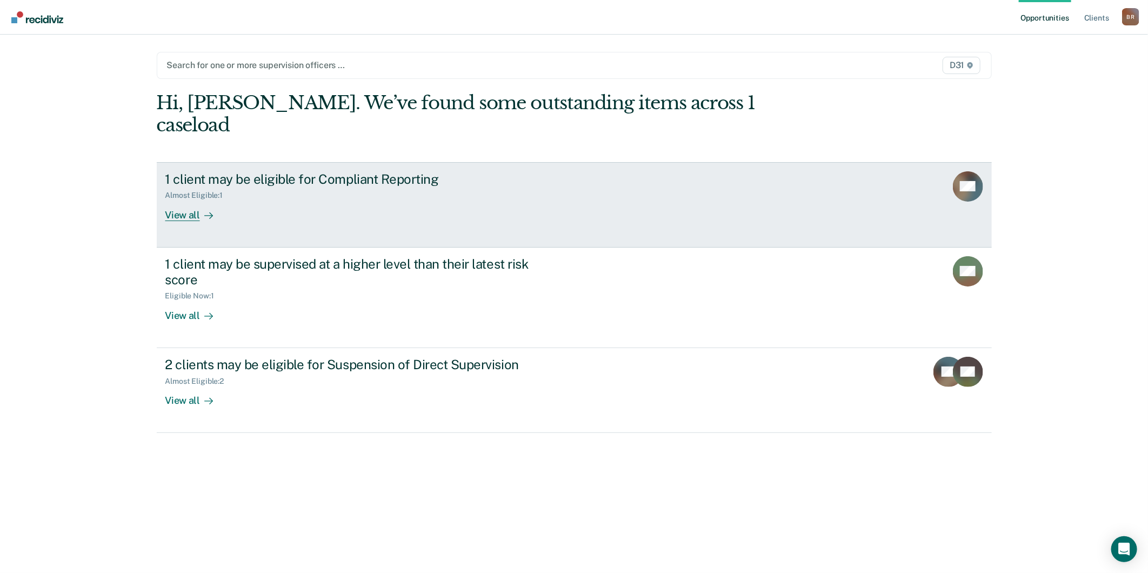
click at [188, 200] on div "View all" at bounding box center [195, 210] width 61 height 21
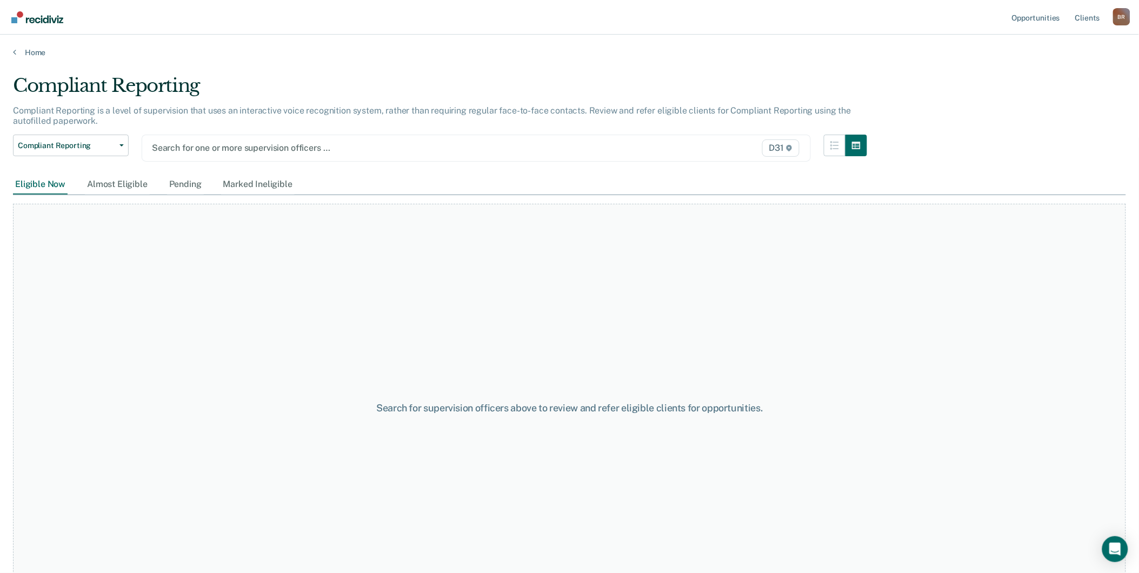
click at [428, 143] on div at bounding box center [378, 148] width 453 height 12
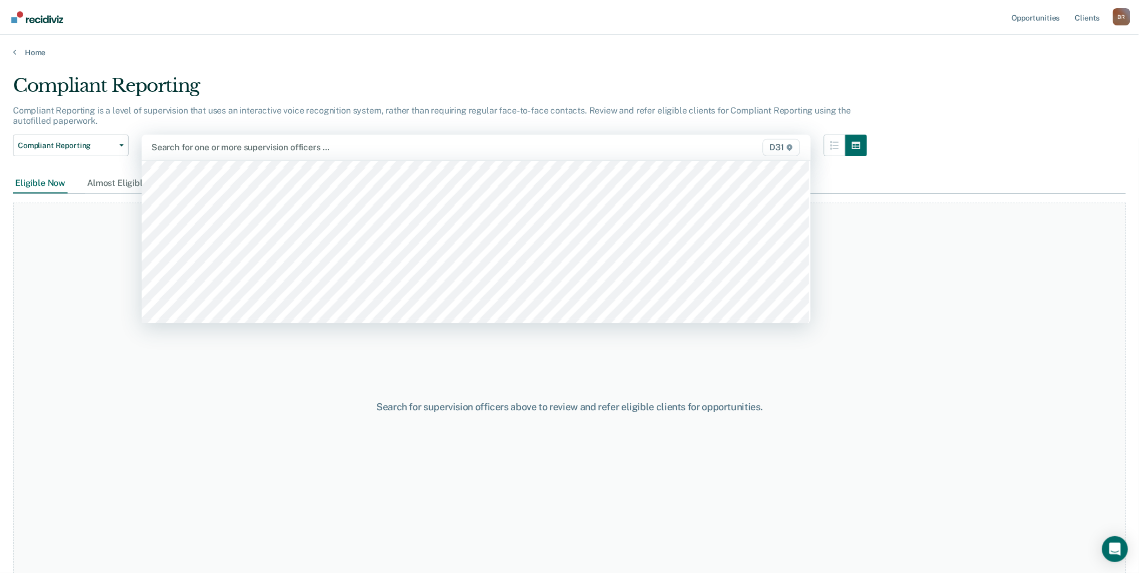
scroll to position [300, 0]
click at [517, 360] on div "Search for supervision officers above to review and refer eligible clients for …" at bounding box center [569, 407] width 1113 height 409
click at [281, 150] on div at bounding box center [378, 147] width 454 height 12
click at [881, 239] on div "Search for supervision officers above to review and refer eligible clients for …" at bounding box center [569, 407] width 1113 height 409
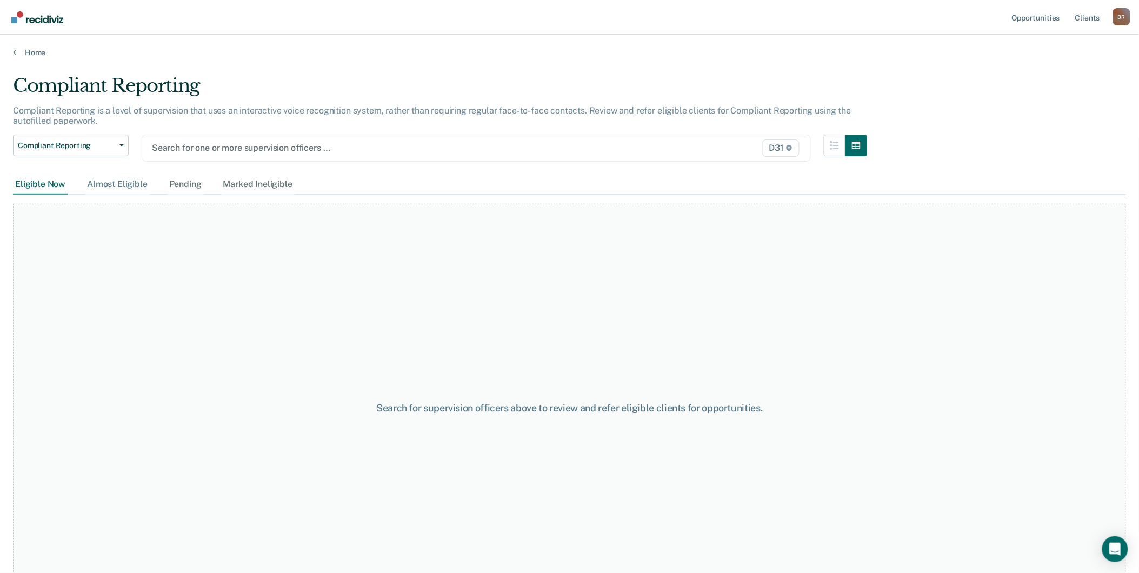
click at [102, 185] on div "Almost Eligible" at bounding box center [117, 185] width 65 height 20
click at [217, 142] on div at bounding box center [378, 148] width 453 height 12
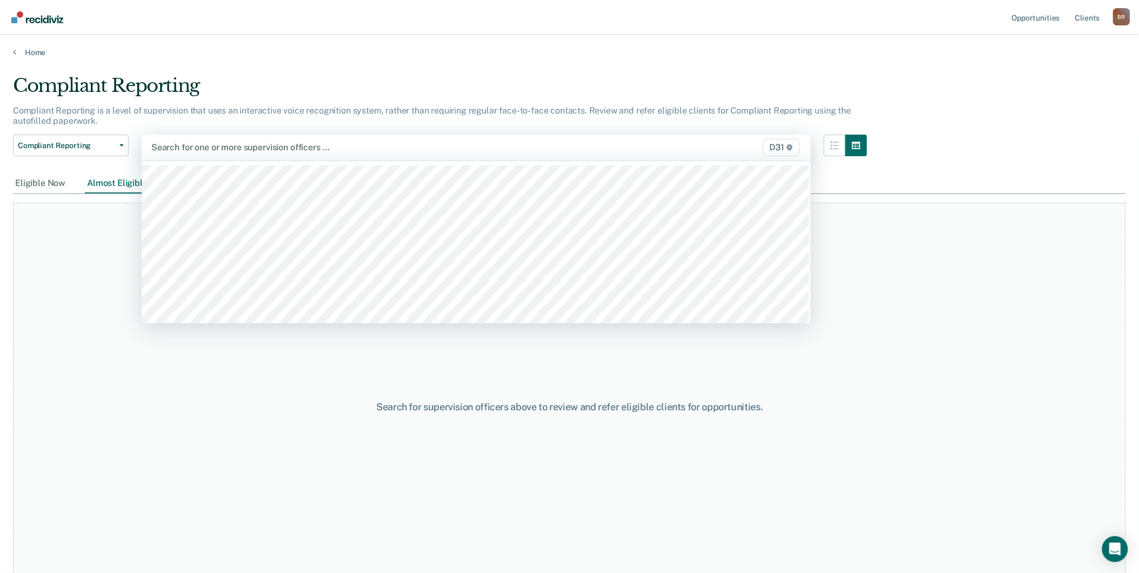
click at [89, 296] on div "Search for supervision officers above to review and refer eligible clients for …" at bounding box center [569, 407] width 1113 height 409
click at [792, 147] on icon at bounding box center [789, 147] width 5 height 6
click at [1054, 272] on div "Search for supervision officers above to review and refer eligible clients for …" at bounding box center [569, 407] width 1113 height 409
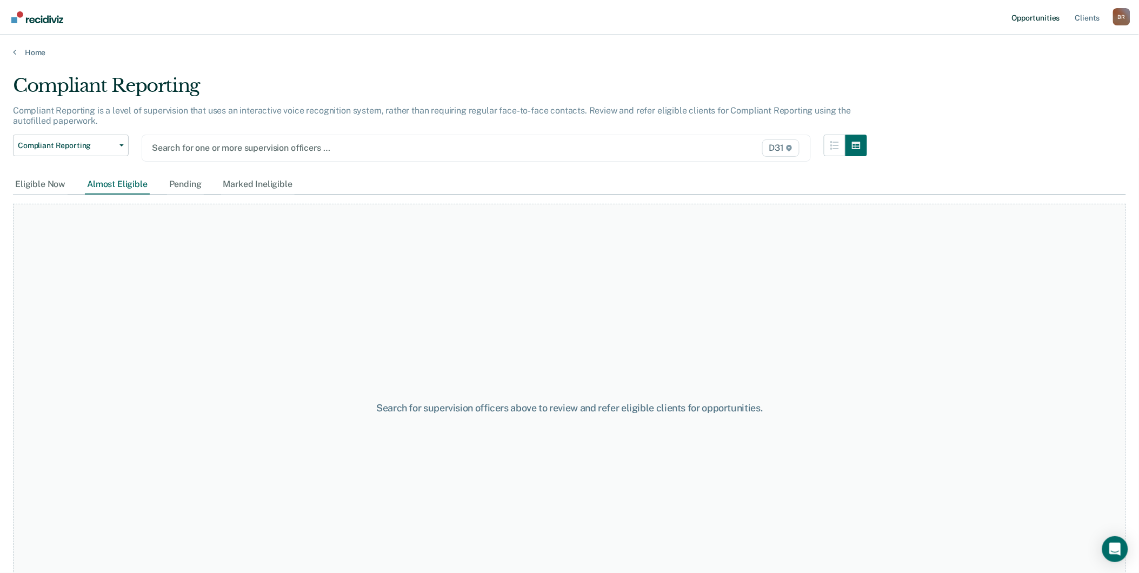
click at [1034, 15] on link "Opportunities" at bounding box center [1035, 17] width 52 height 35
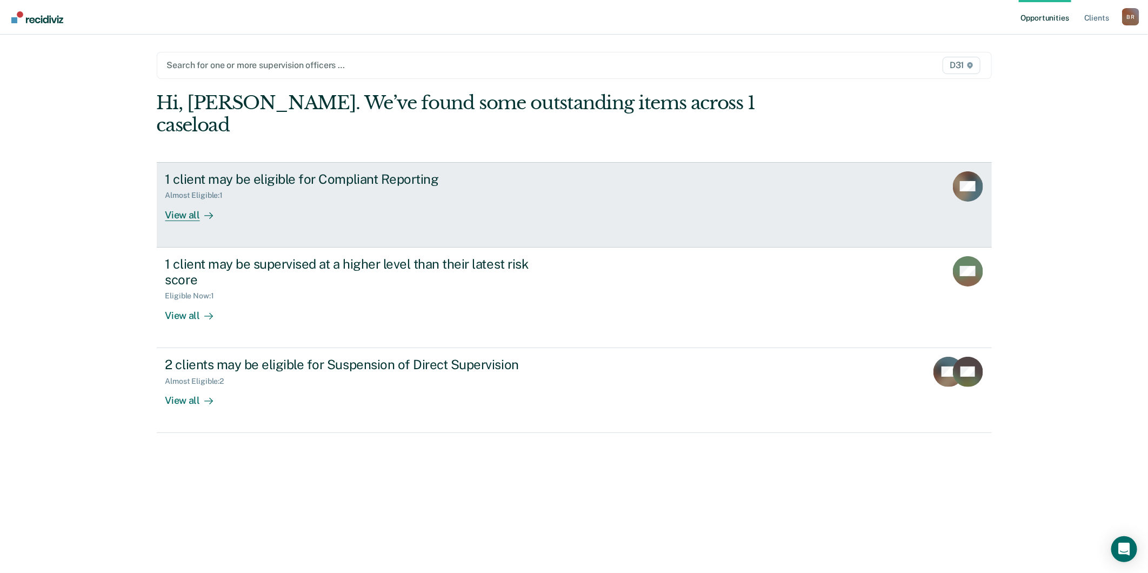
click at [204, 211] on icon at bounding box center [208, 215] width 9 height 9
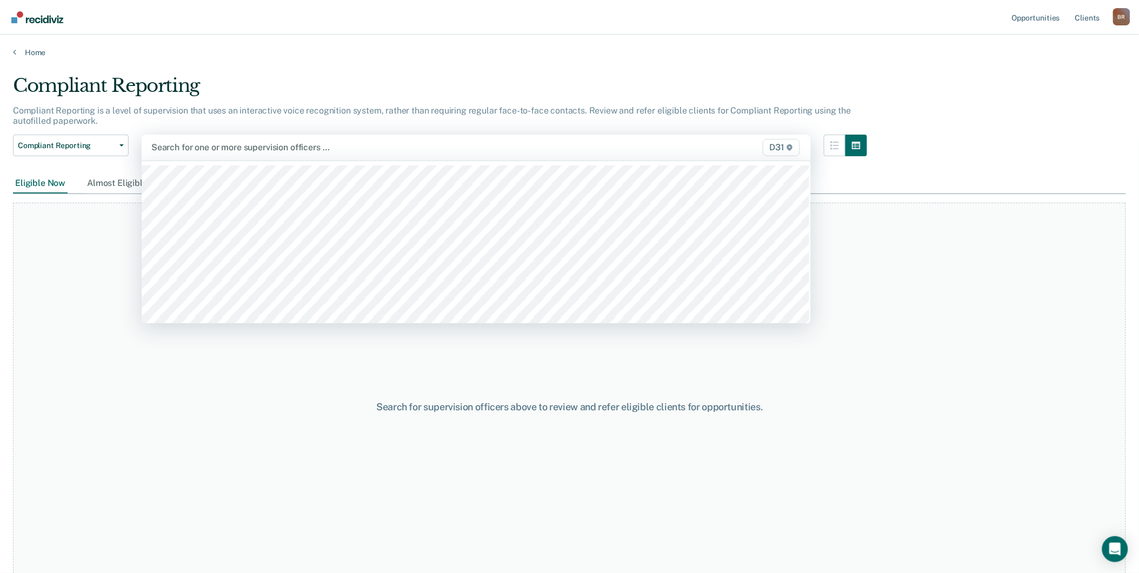
click at [392, 148] on div at bounding box center [378, 147] width 454 height 12
